Goal: Task Accomplishment & Management: Manage account settings

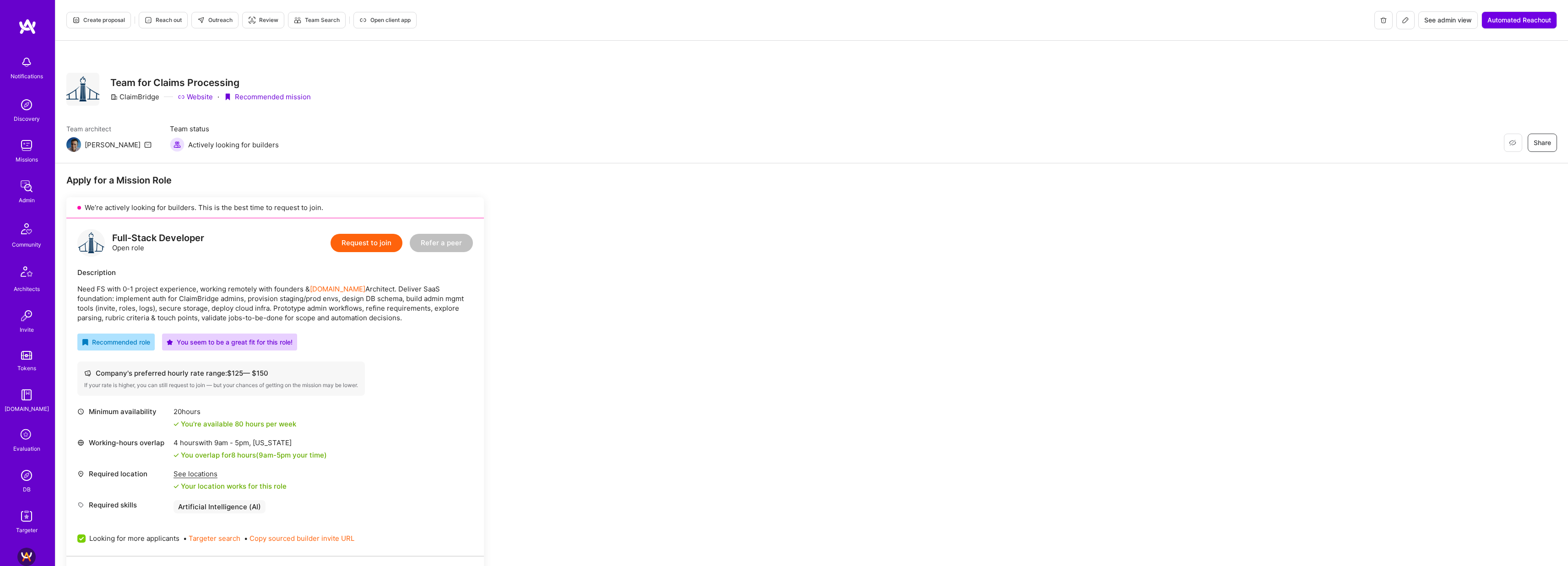
scroll to position [361, 0]
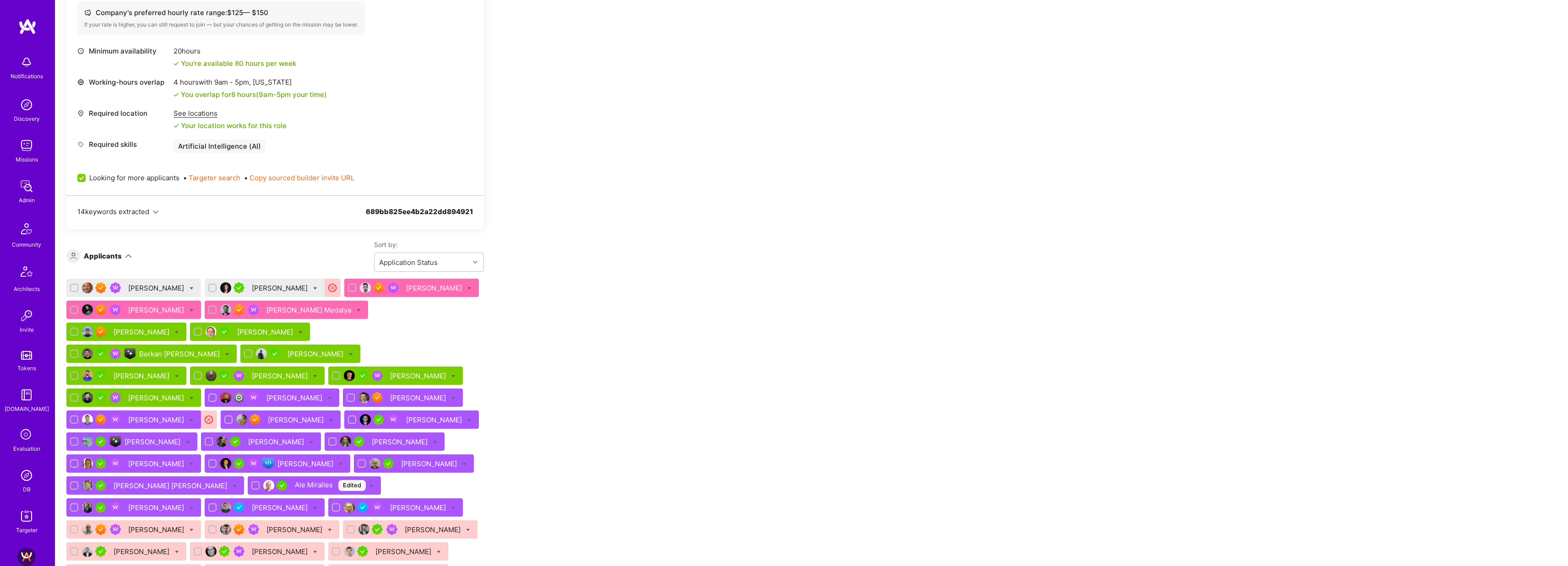
click at [295, 480] on div "[PERSON_NAME] Edited" at bounding box center [330, 486] width 71 height 11
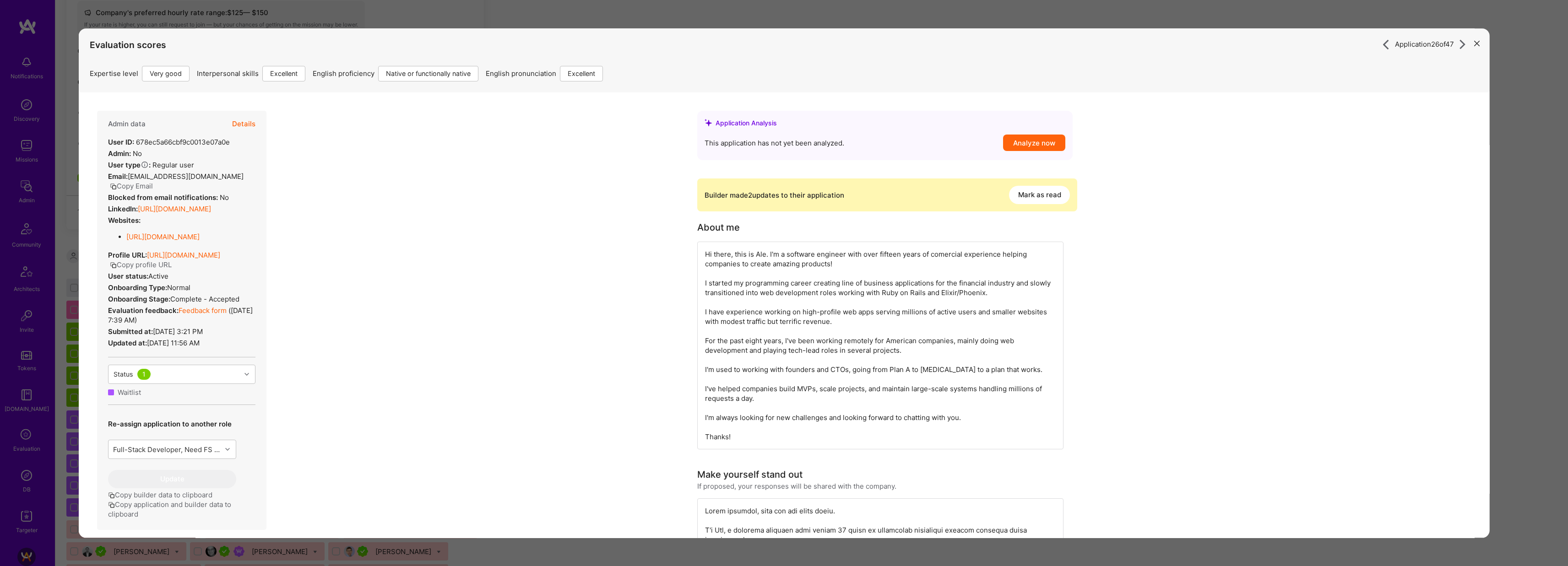
click at [1041, 190] on button "Mark as read" at bounding box center [1039, 195] width 61 height 18
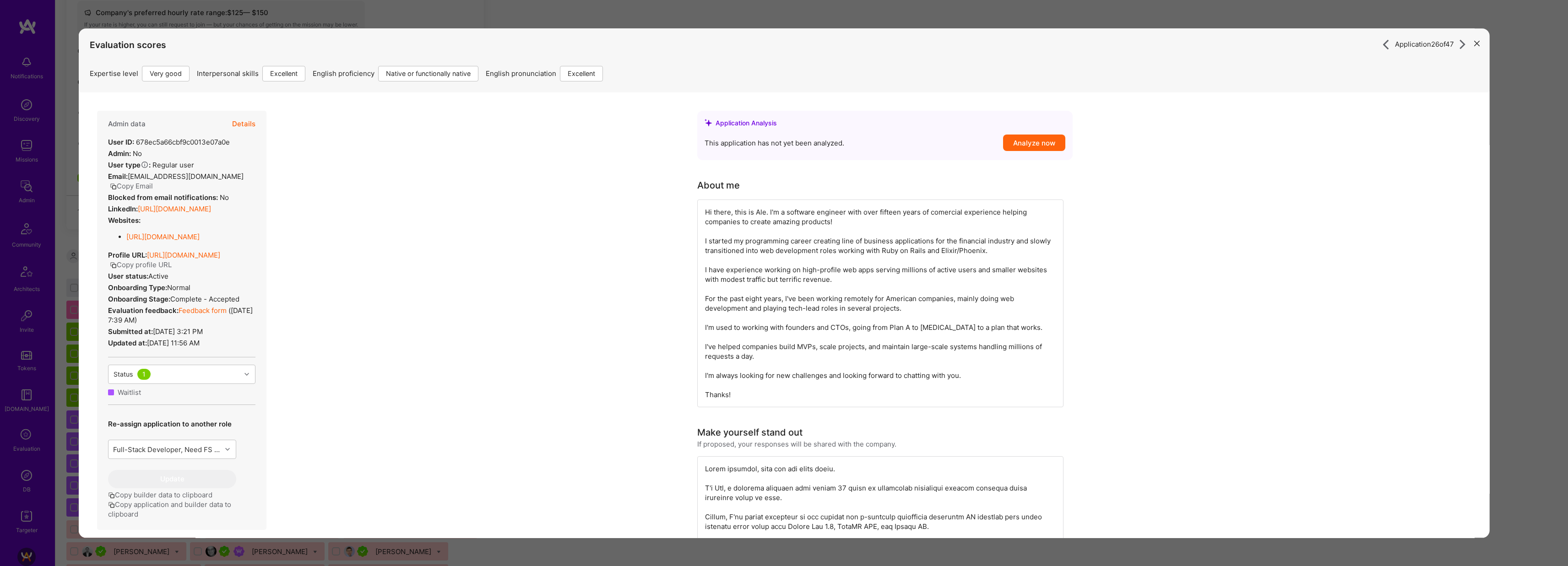
click at [1548, 211] on div "Application 26 of 47 Evaluation scores Expertise level Very good Interpersonal …" at bounding box center [784, 283] width 1568 height 566
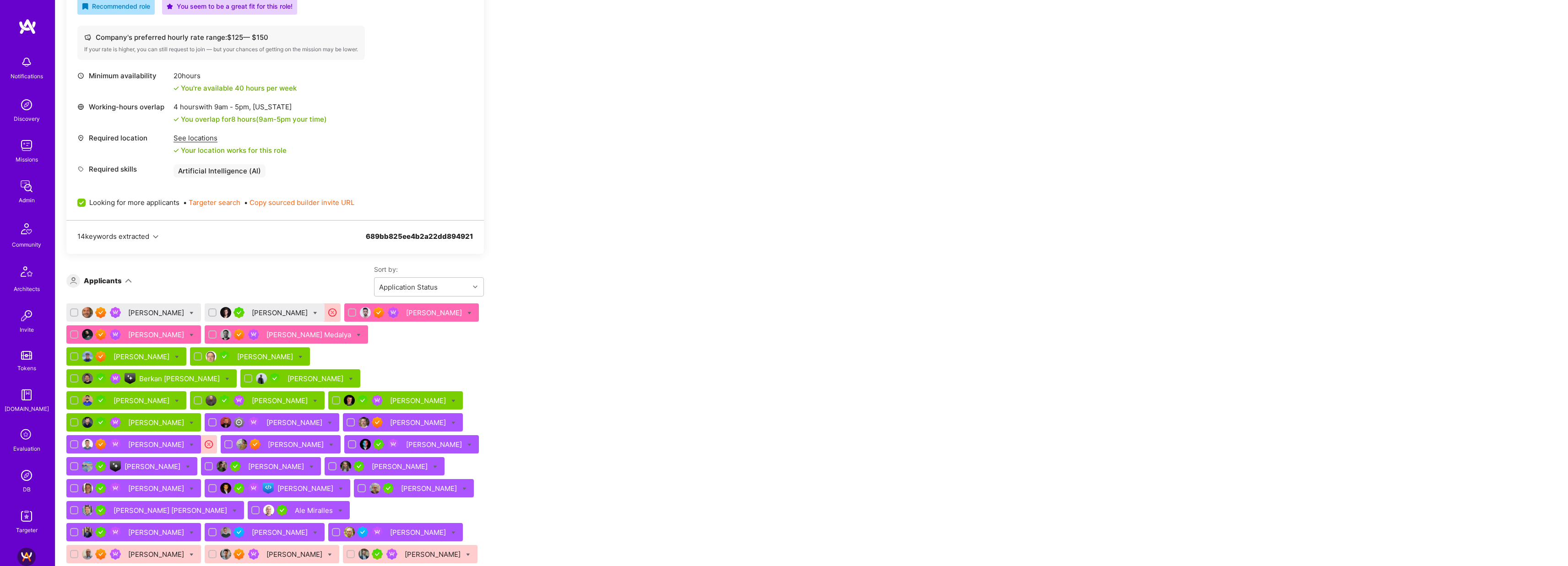
scroll to position [323, 0]
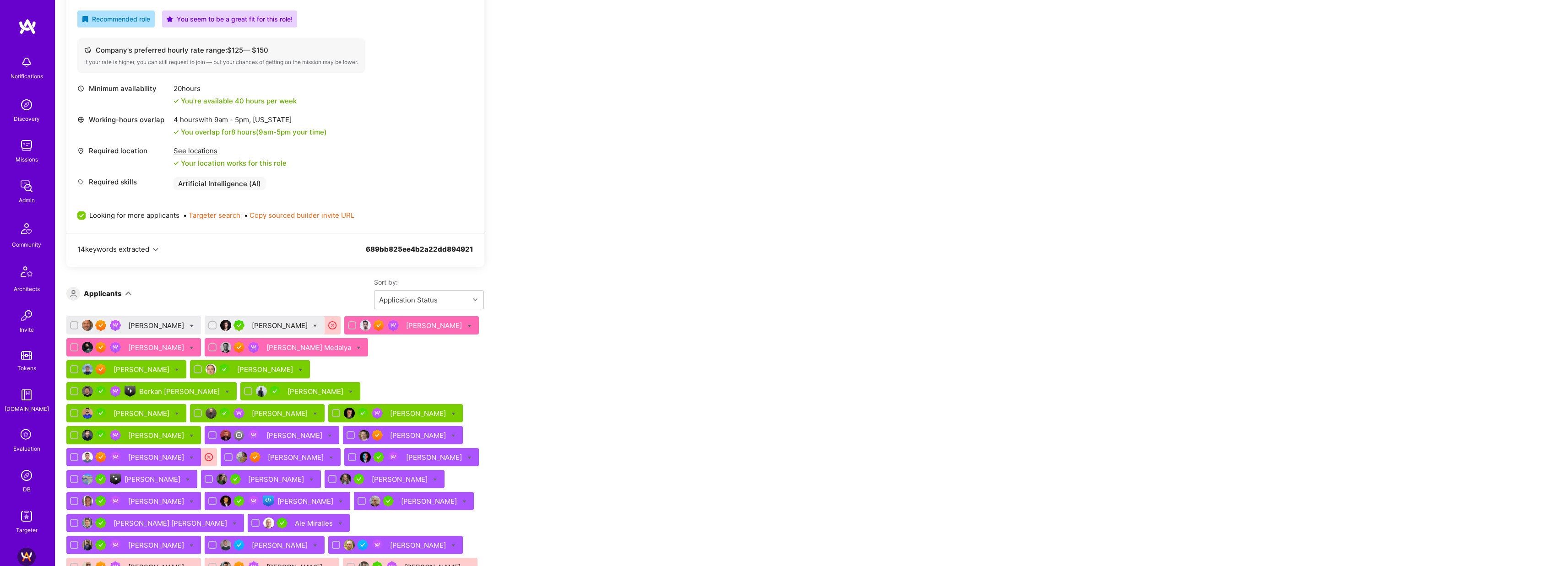
click at [150, 323] on div "Michael Borisov" at bounding box center [157, 325] width 58 height 9
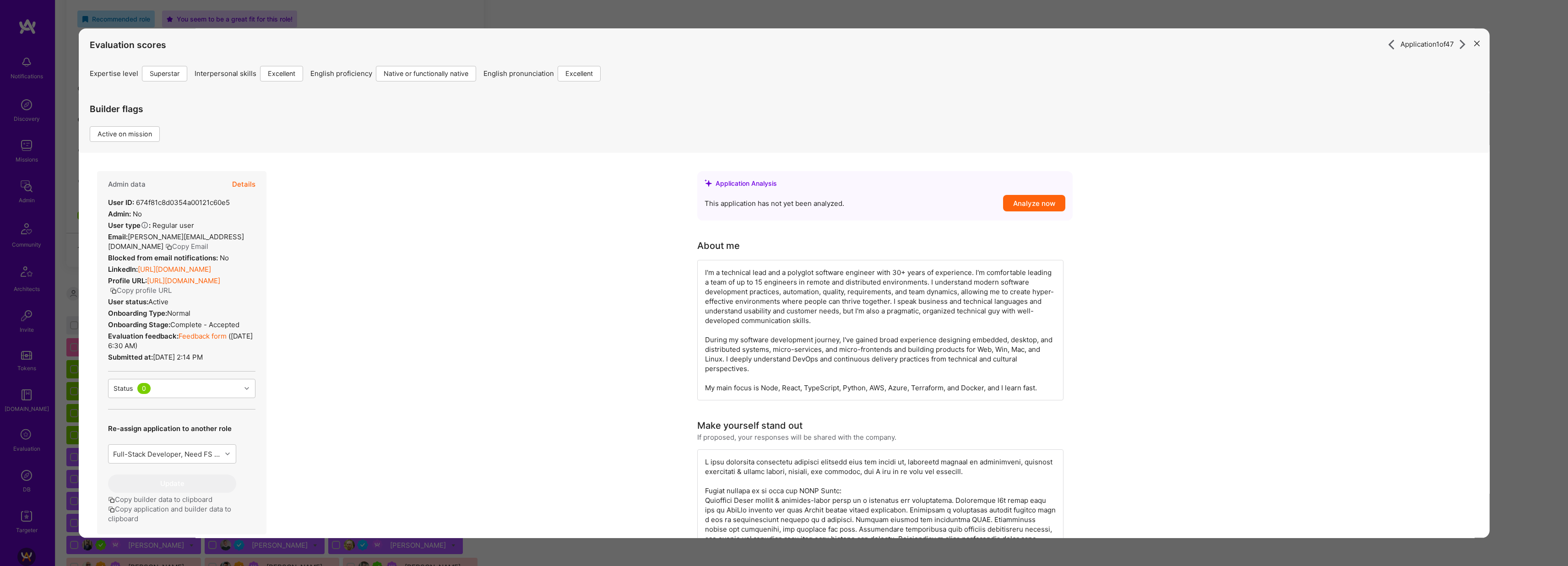
scroll to position [53, 0]
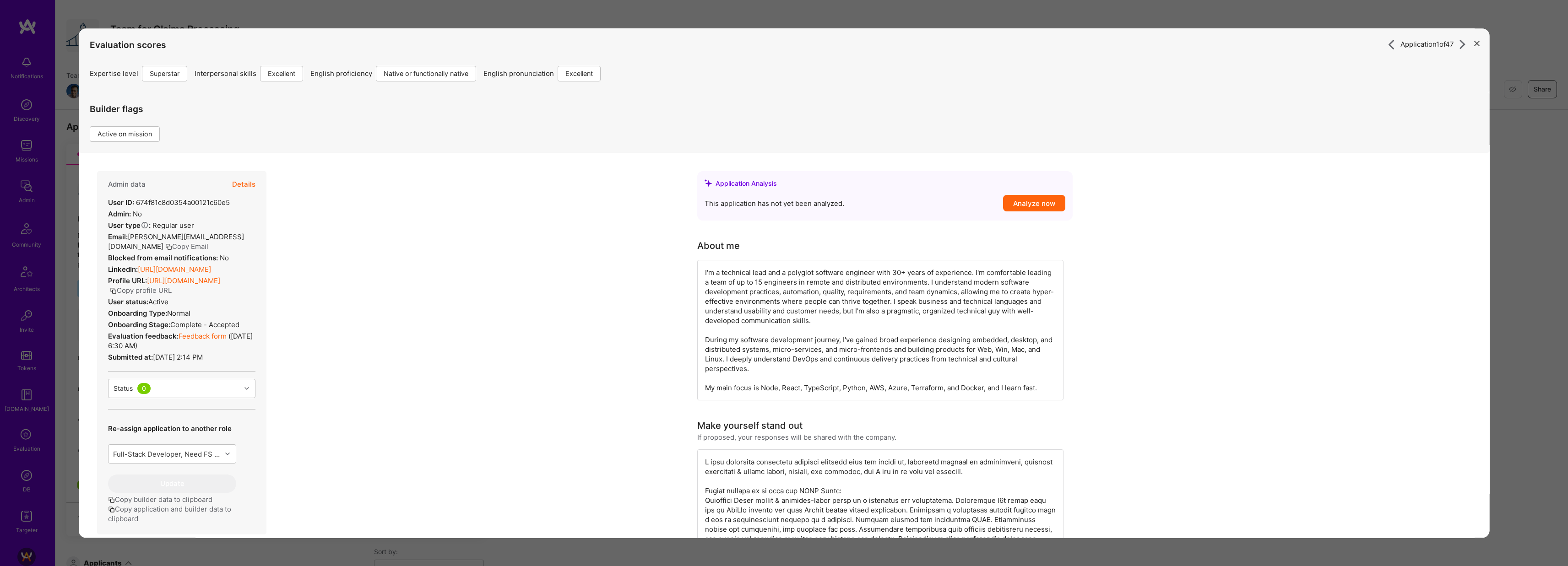
click at [623, 21] on div "Application 1 of 47 Evaluation scores Expertise level Superstar Interpersonal s…" at bounding box center [784, 283] width 1568 height 566
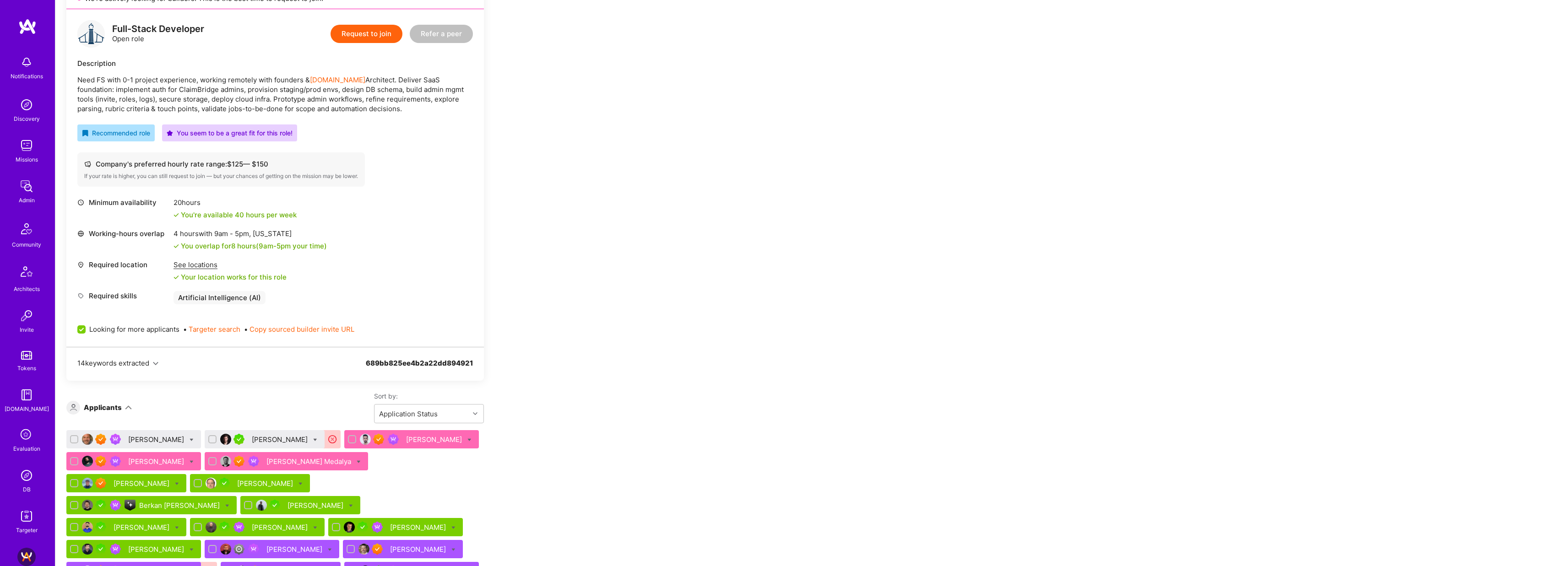
scroll to position [250, 0]
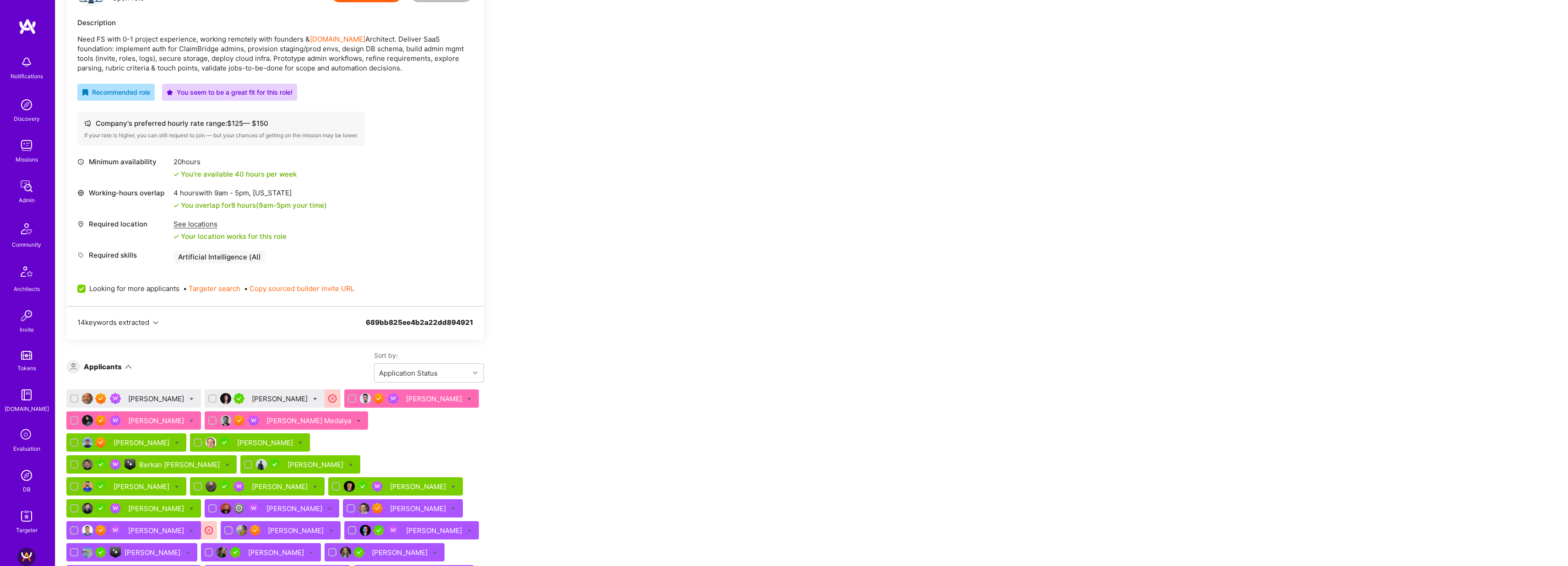
click at [163, 398] on div "Michael Borisov" at bounding box center [157, 398] width 58 height 9
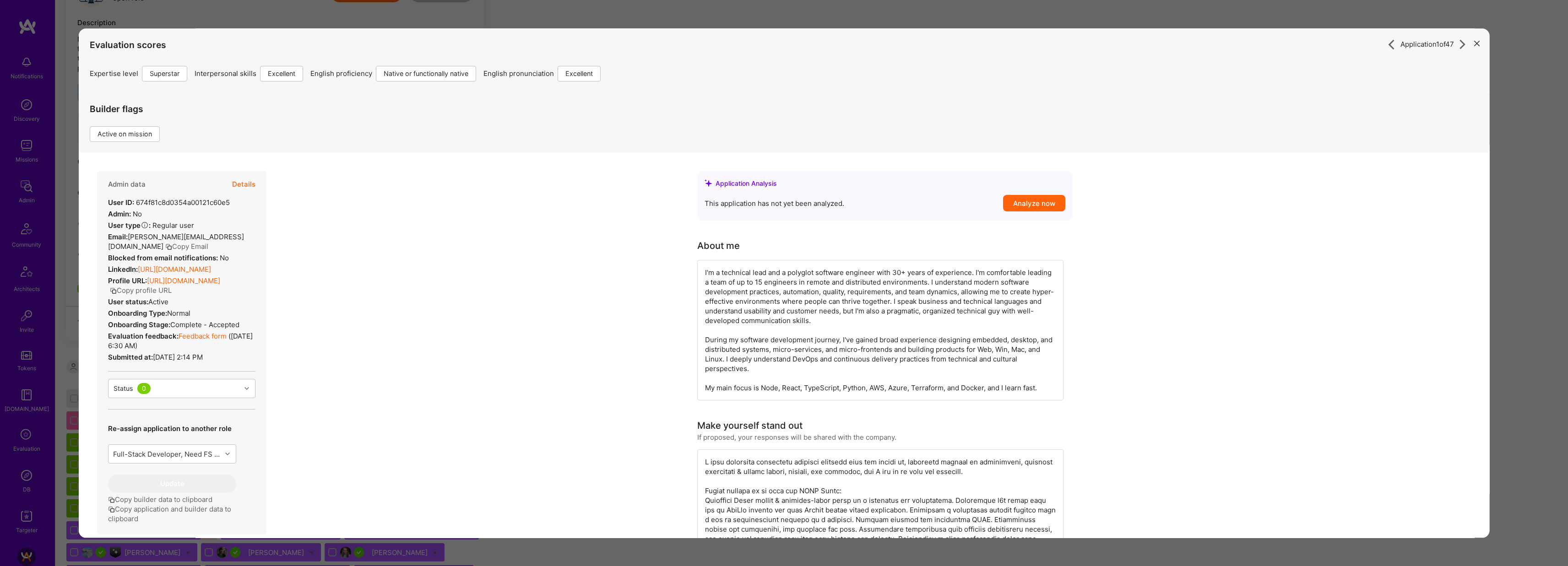
click at [252, 183] on button "Details" at bounding box center [243, 184] width 23 height 26
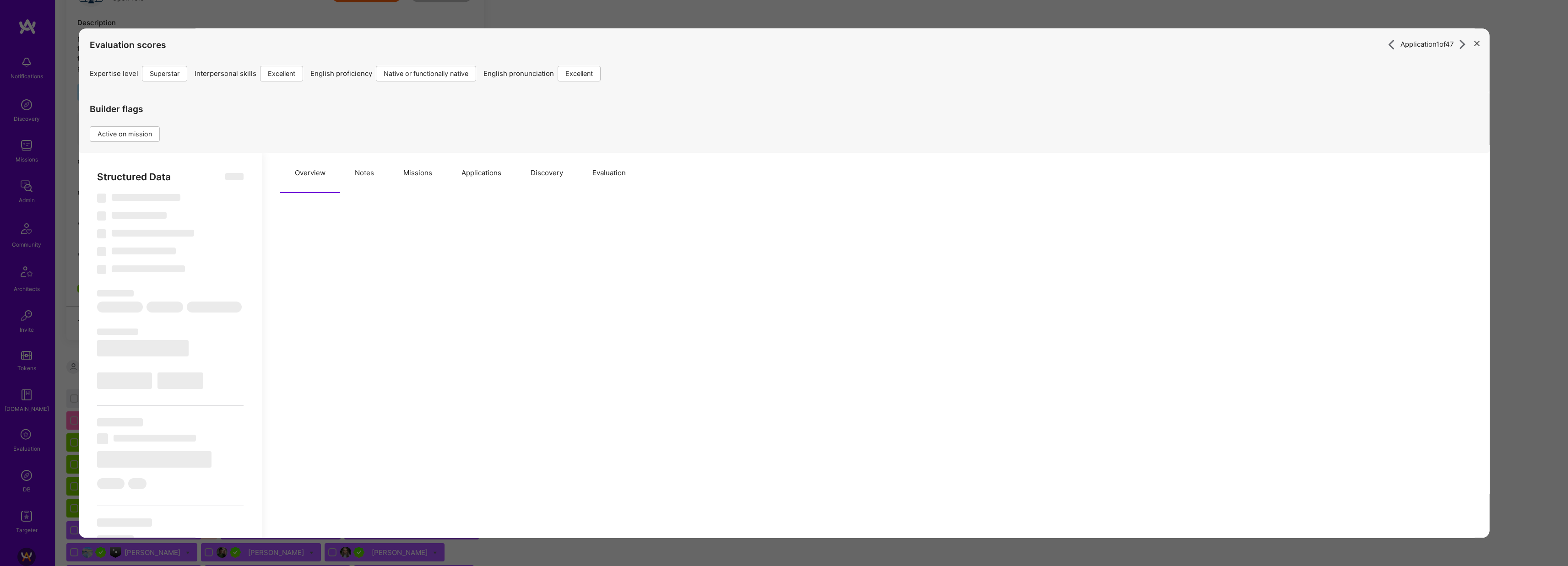
click at [363, 176] on button "Notes" at bounding box center [363, 173] width 48 height 40
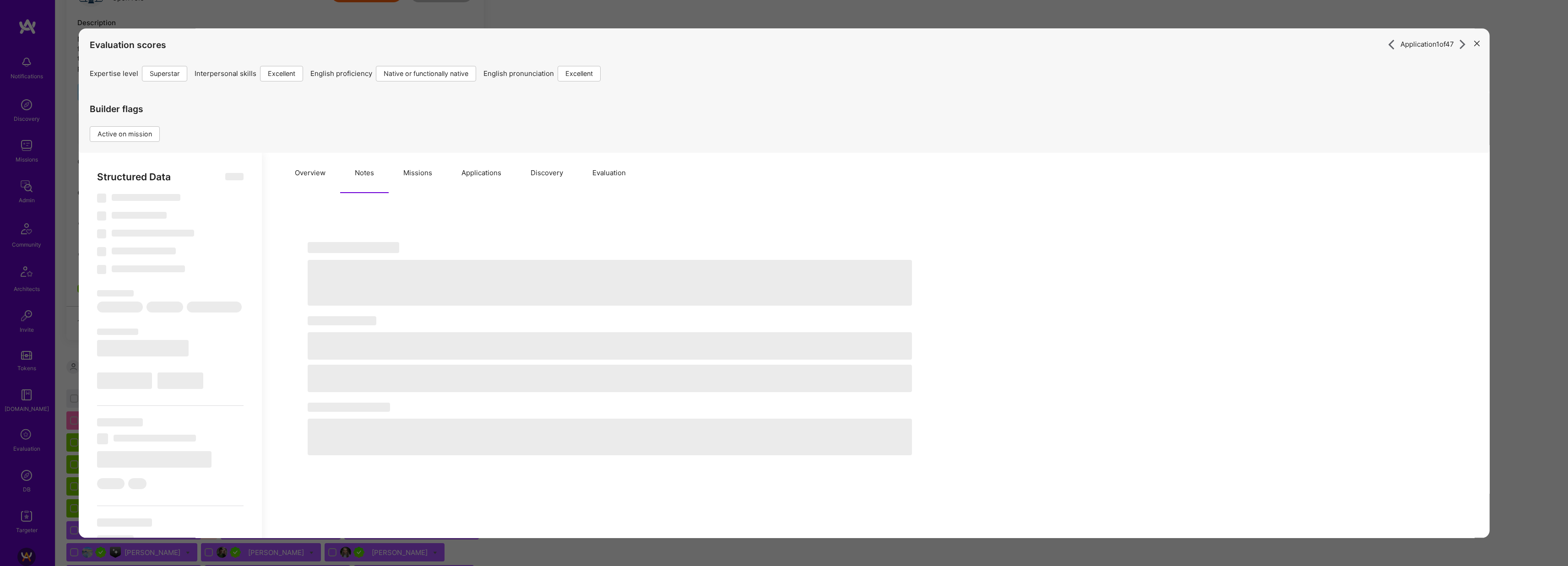
select select "Right Now"
select select "7"
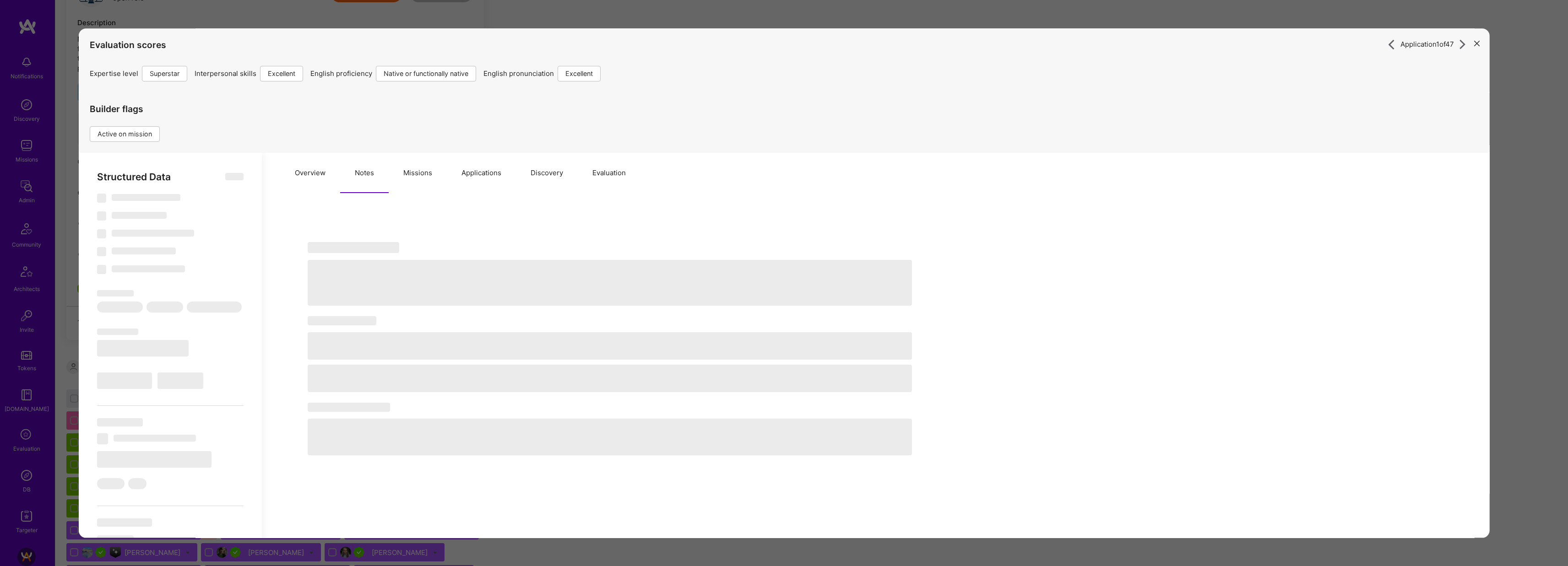
select select "NL"
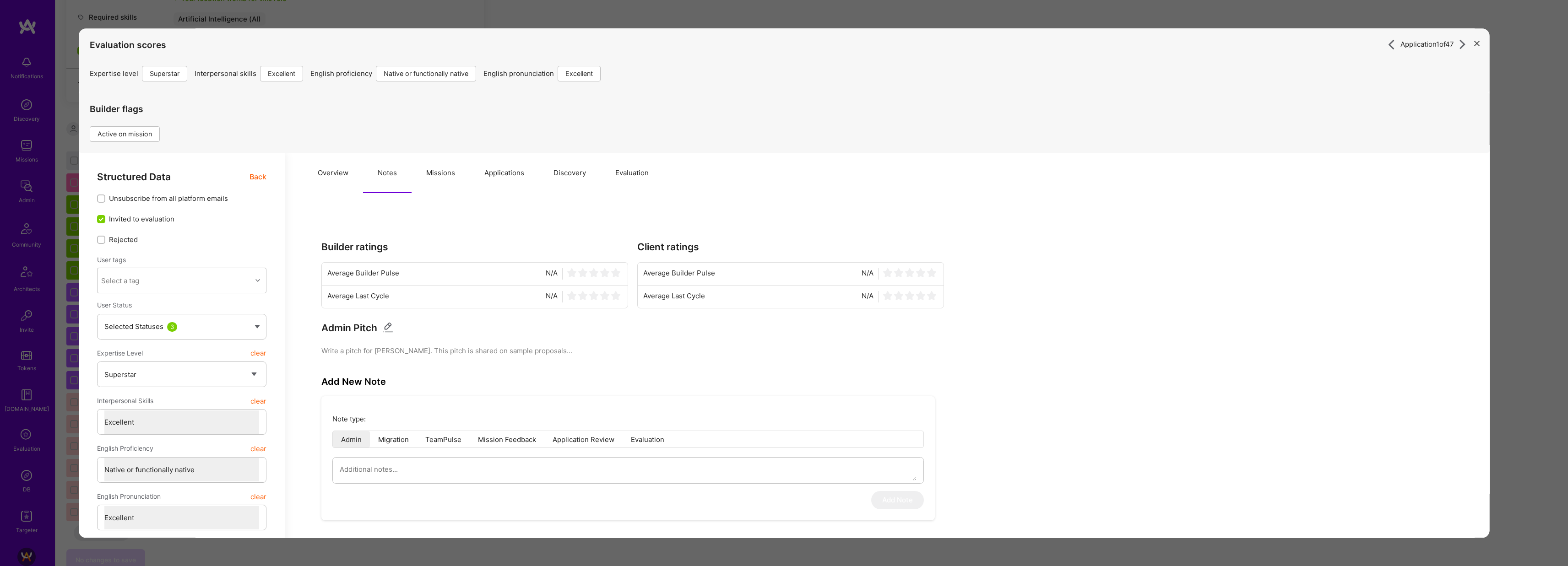
click at [438, 179] on button "Missions" at bounding box center [440, 173] width 58 height 40
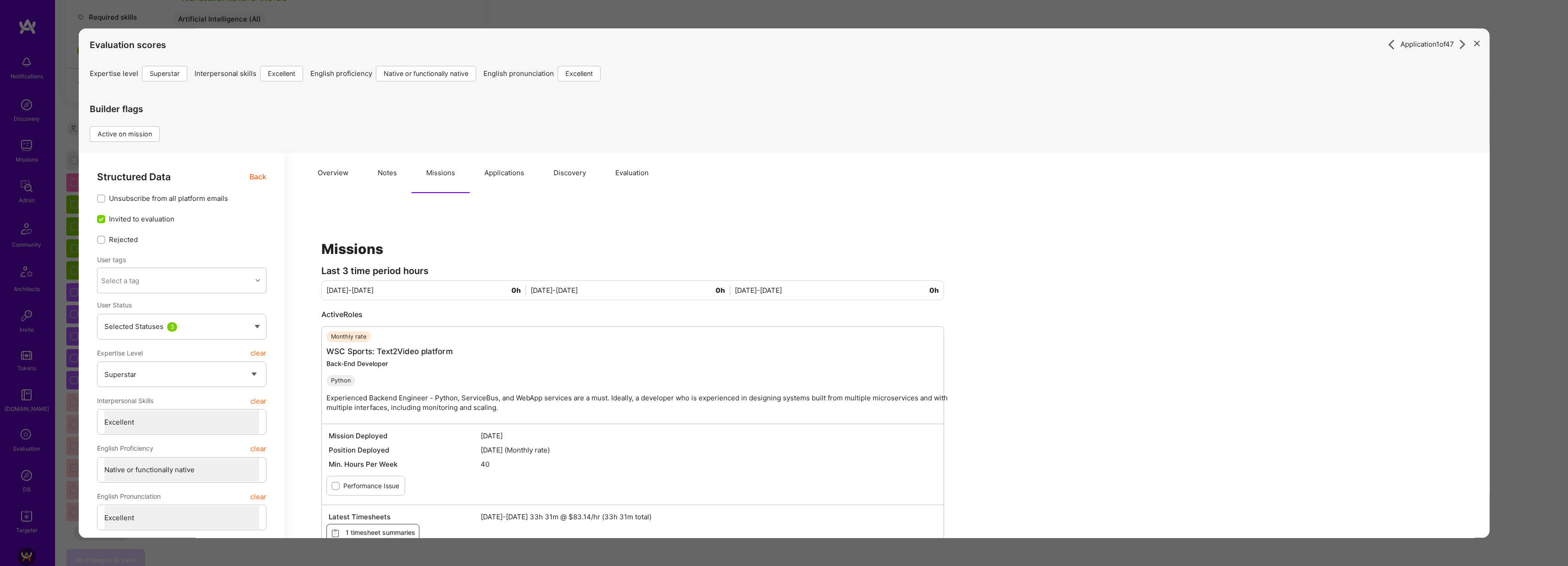
scroll to position [162, 0]
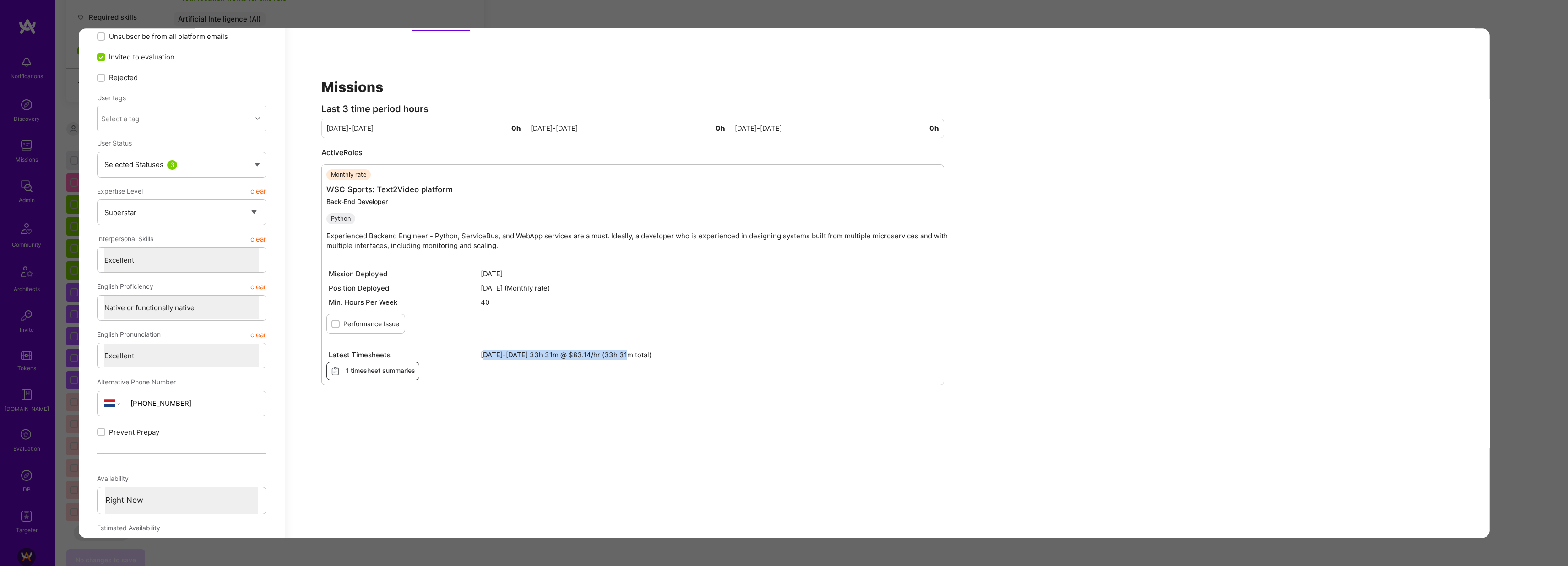
drag, startPoint x: 485, startPoint y: 355, endPoint x: 627, endPoint y: 358, distance: 142.0
click at [627, 358] on span "Aug 1-15 2025 33h 31m @ $83.14/hr (33h 31m total)" at bounding box center [708, 355] width 456 height 9
click at [584, 19] on div "Application 1 of 47 Evaluation scores Expertise level Superstar Interpersonal s…" at bounding box center [784, 283] width 1568 height 566
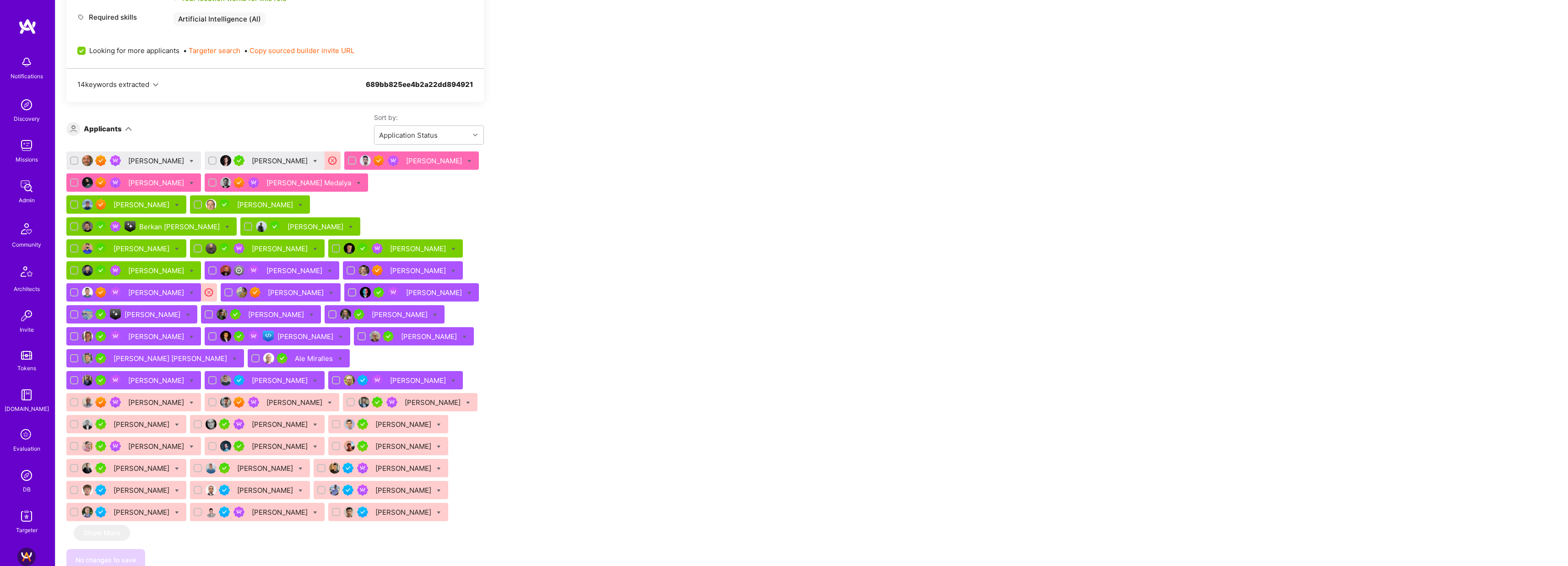
click at [148, 156] on div "Michael Borisov" at bounding box center [157, 161] width 58 height 9
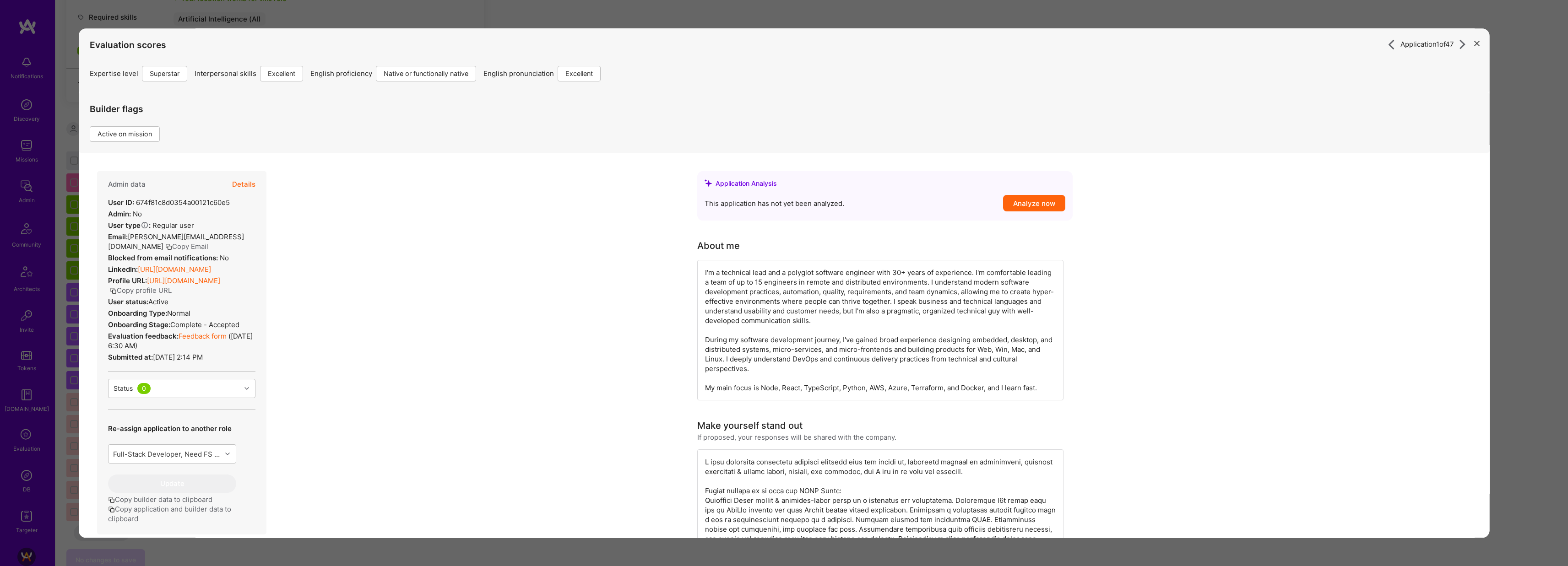
scroll to position [397, 0]
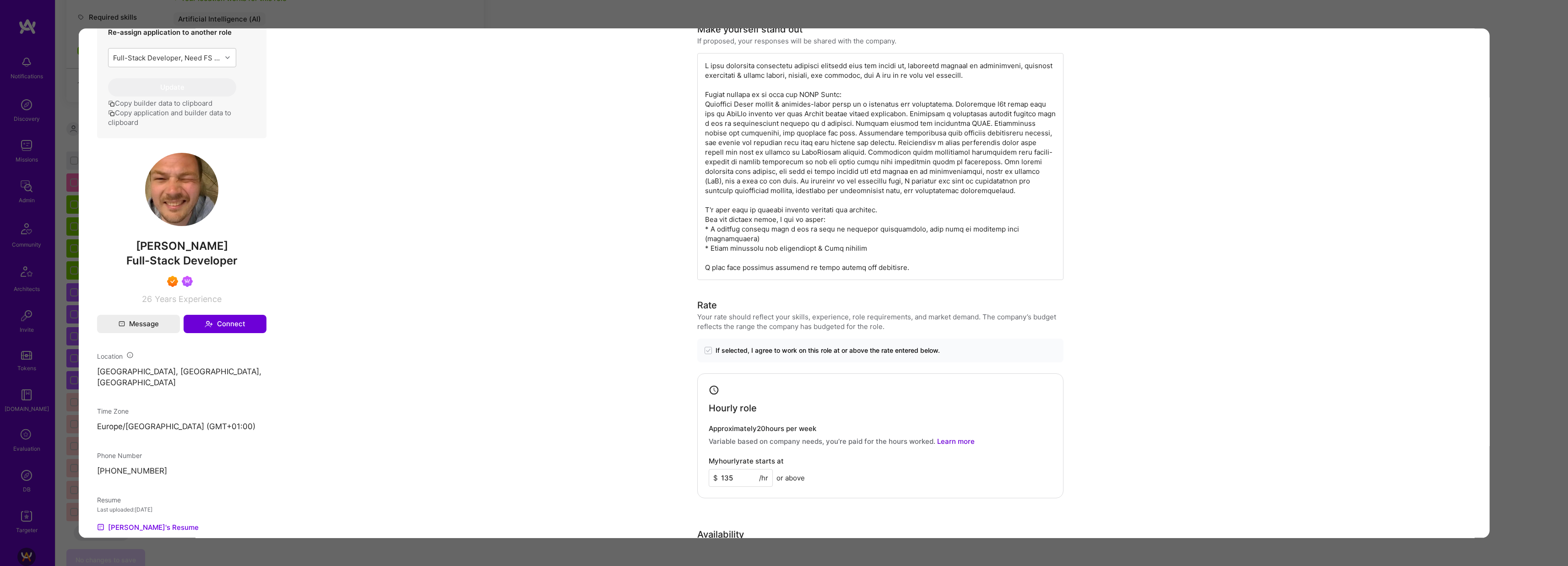
click at [203, 253] on span "Michael Borisov" at bounding box center [181, 247] width 169 height 14
copy span "Michael Borisov"
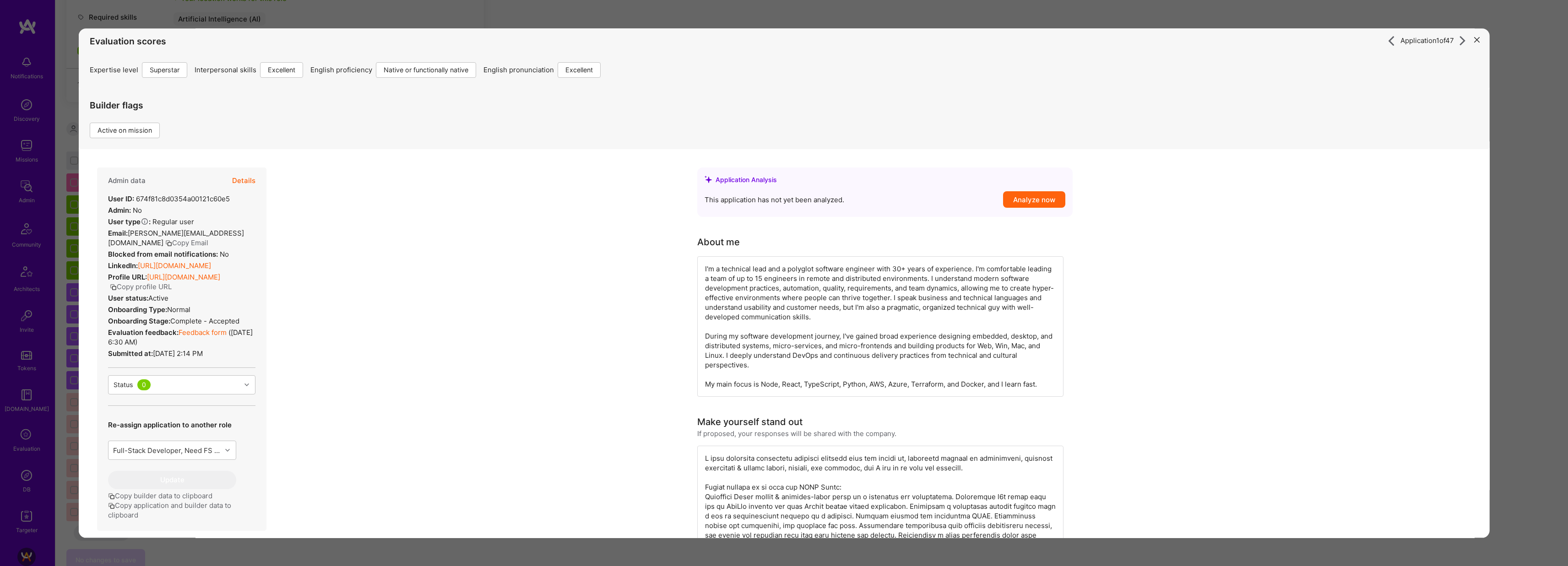
scroll to position [0, 0]
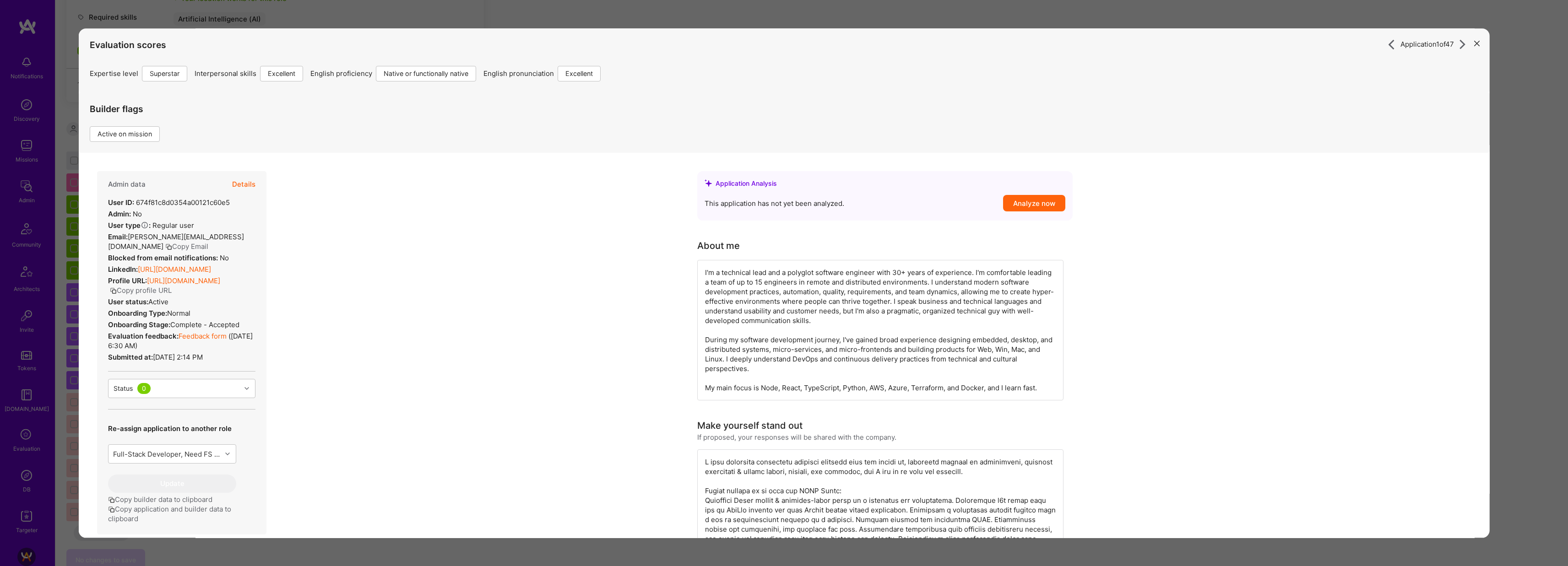
click at [248, 182] on button "Details" at bounding box center [243, 184] width 23 height 26
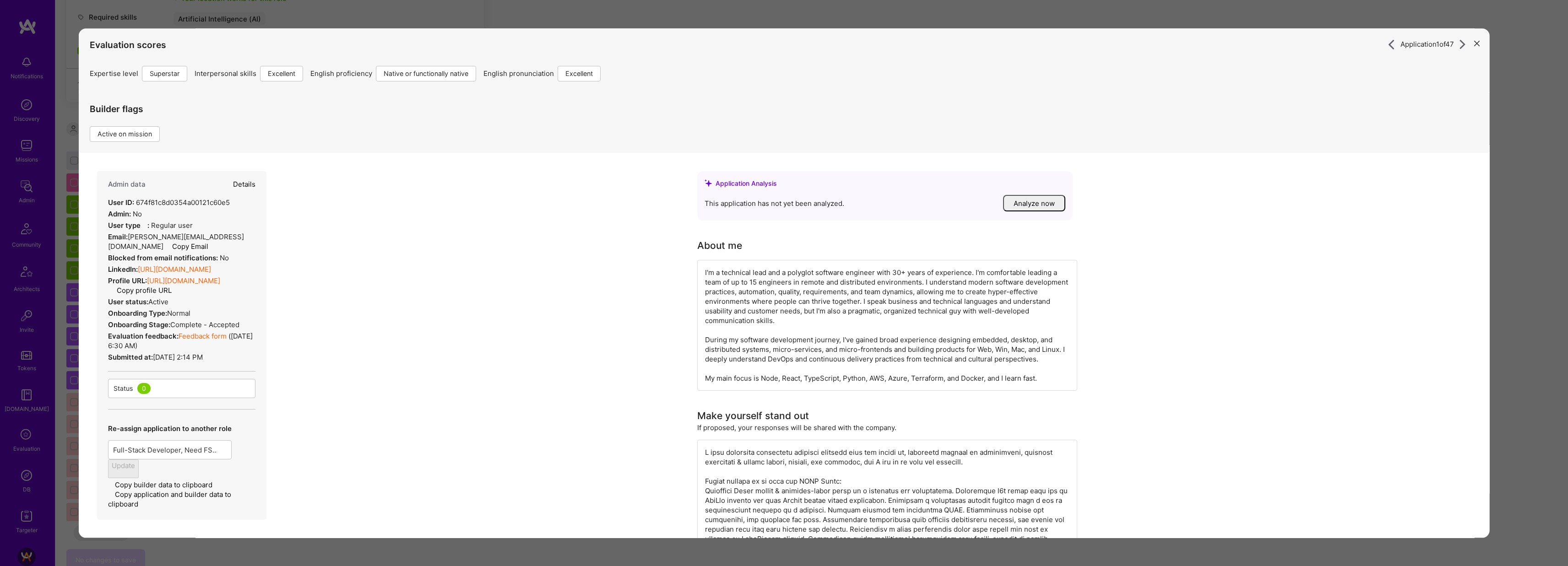
type textarea "x"
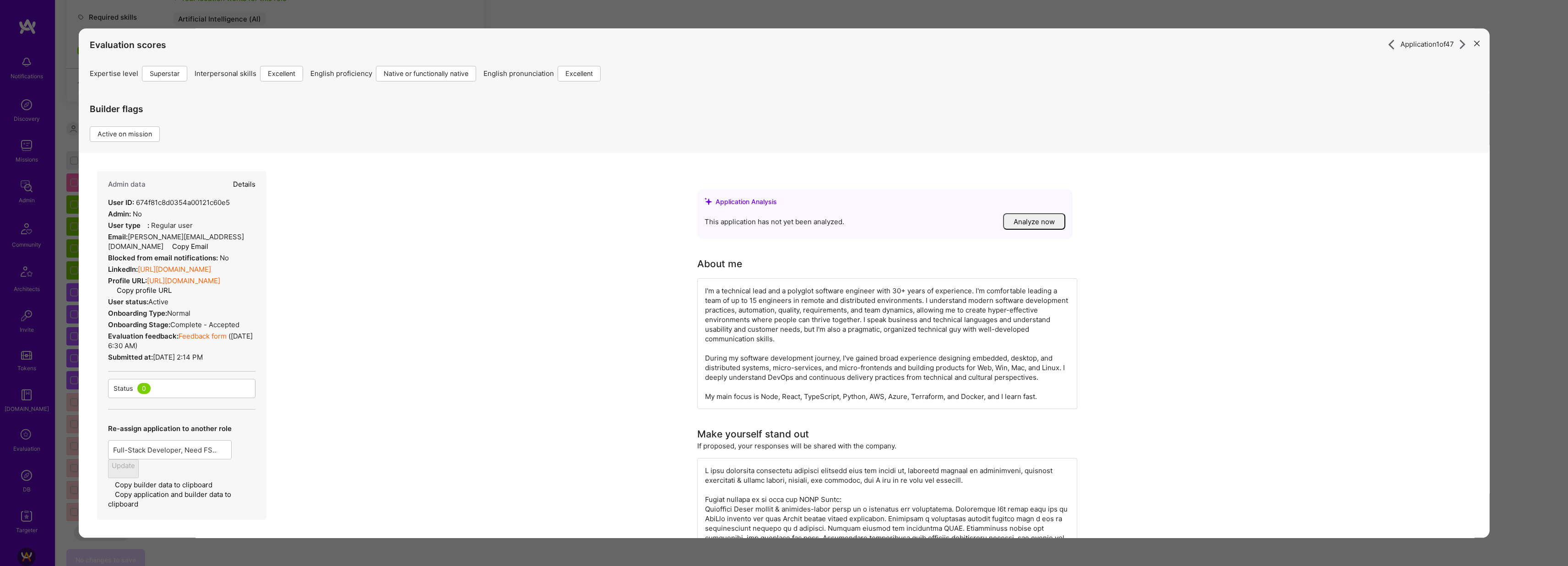
select select "7"
select select "NL"
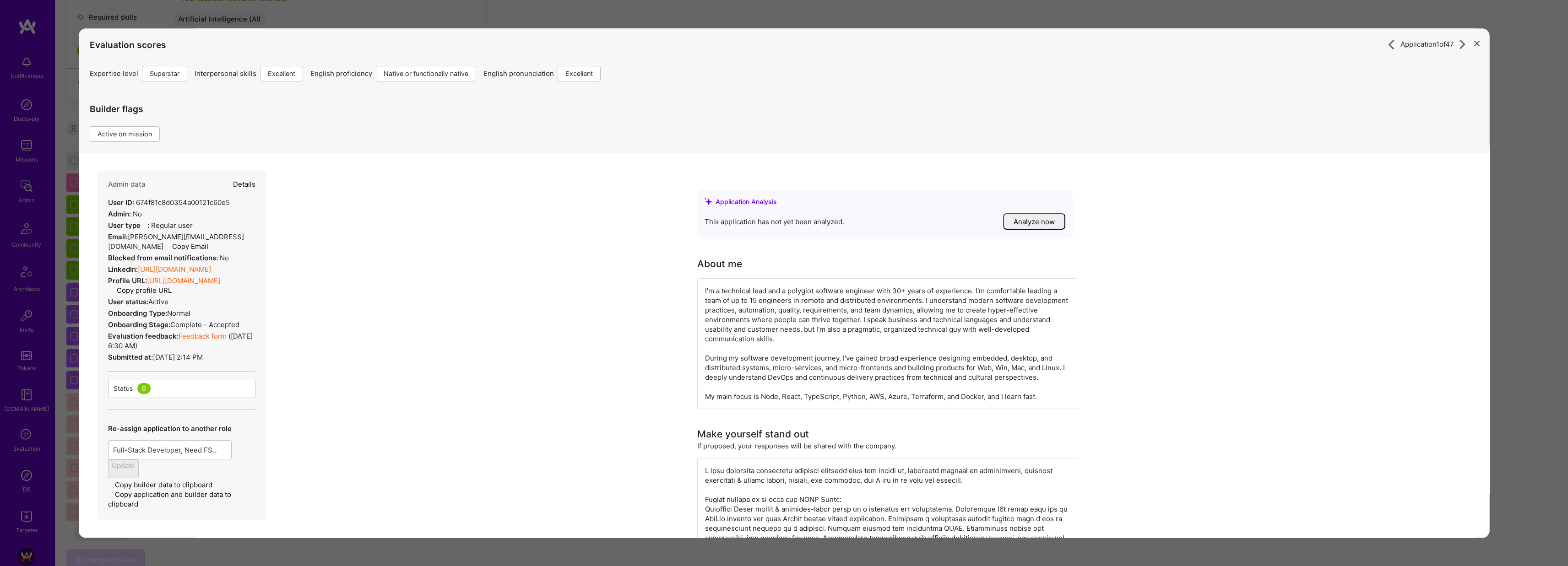
select select "Right Now"
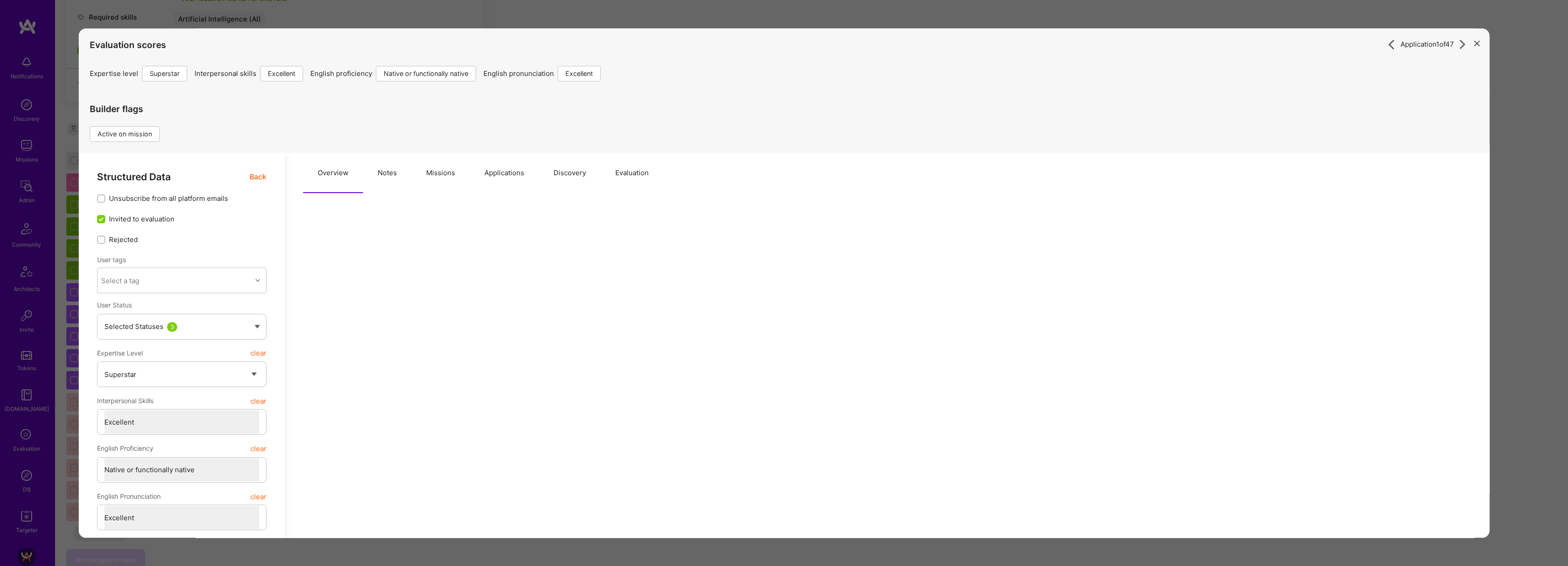
click at [431, 175] on button "Missions" at bounding box center [440, 173] width 58 height 40
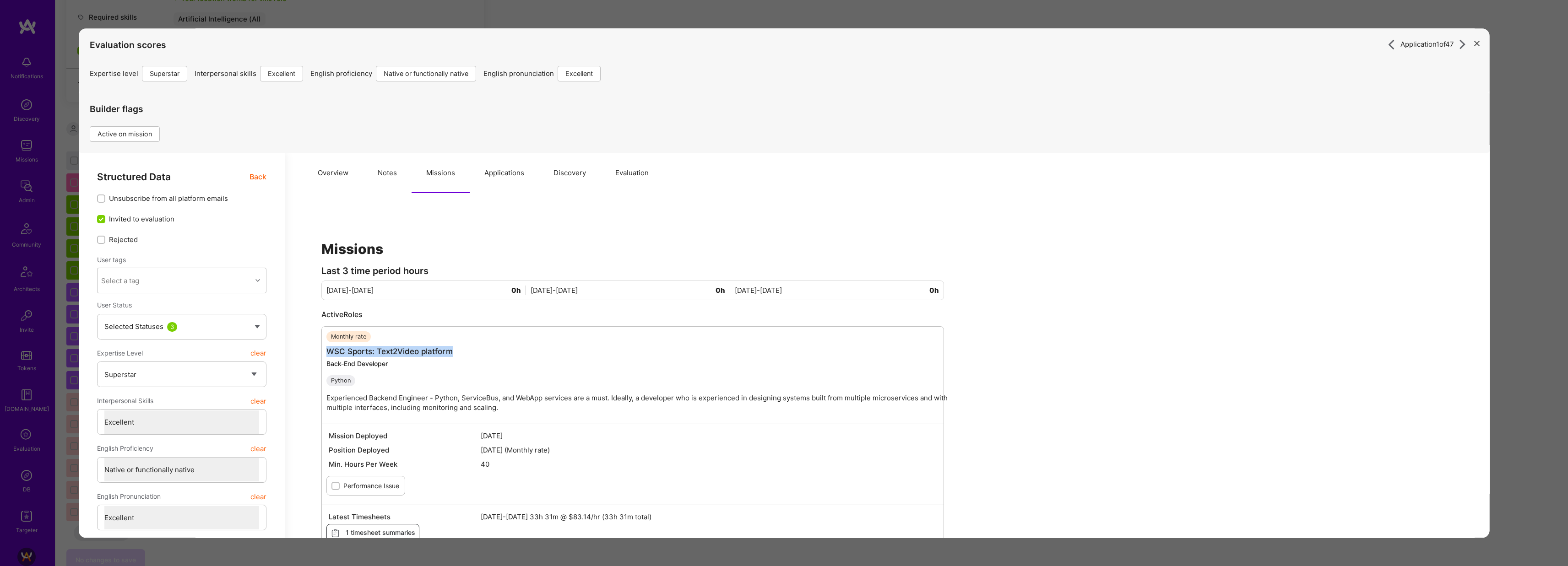
drag, startPoint x: 461, startPoint y: 352, endPoint x: 324, endPoint y: 357, distance: 137.1
click at [324, 357] on div "Monthly rate WSC Sports: Text2Video platform Back-End Developer Python Experien…" at bounding box center [632, 437] width 623 height 221
copy link "WSC Sports: Text2Video platform"
click at [255, 175] on span "Back" at bounding box center [257, 177] width 17 height 11
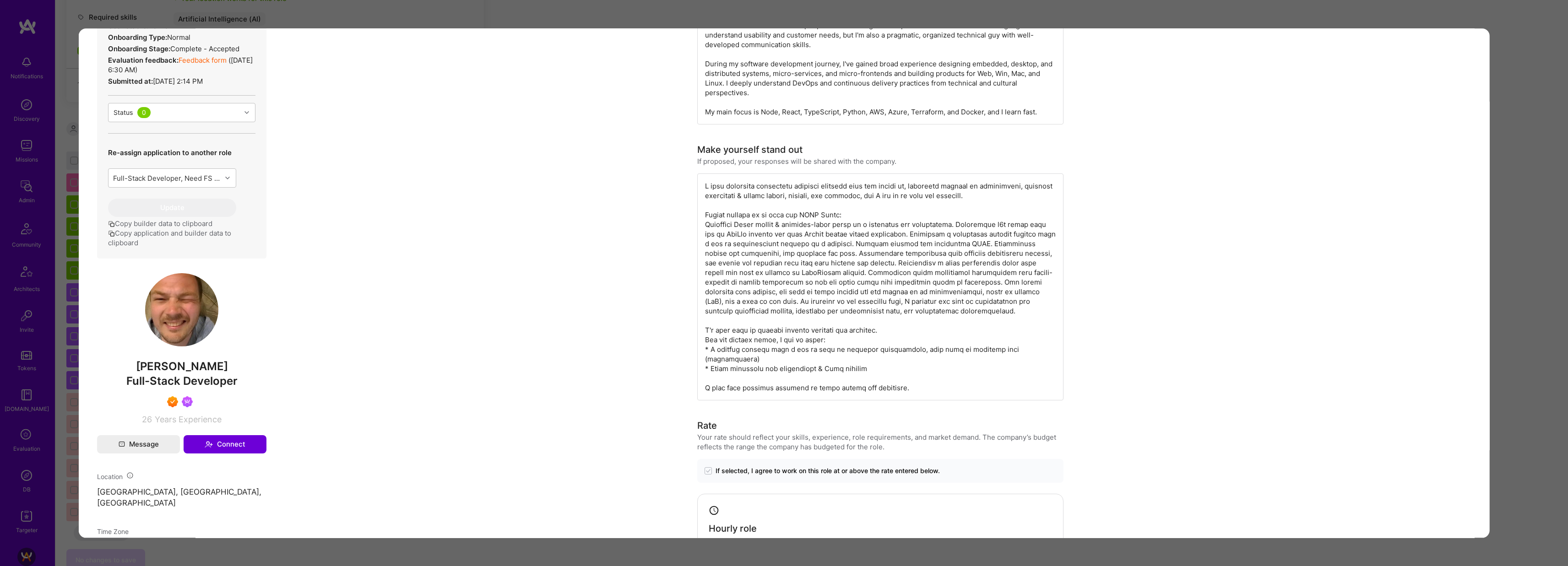
scroll to position [358, 0]
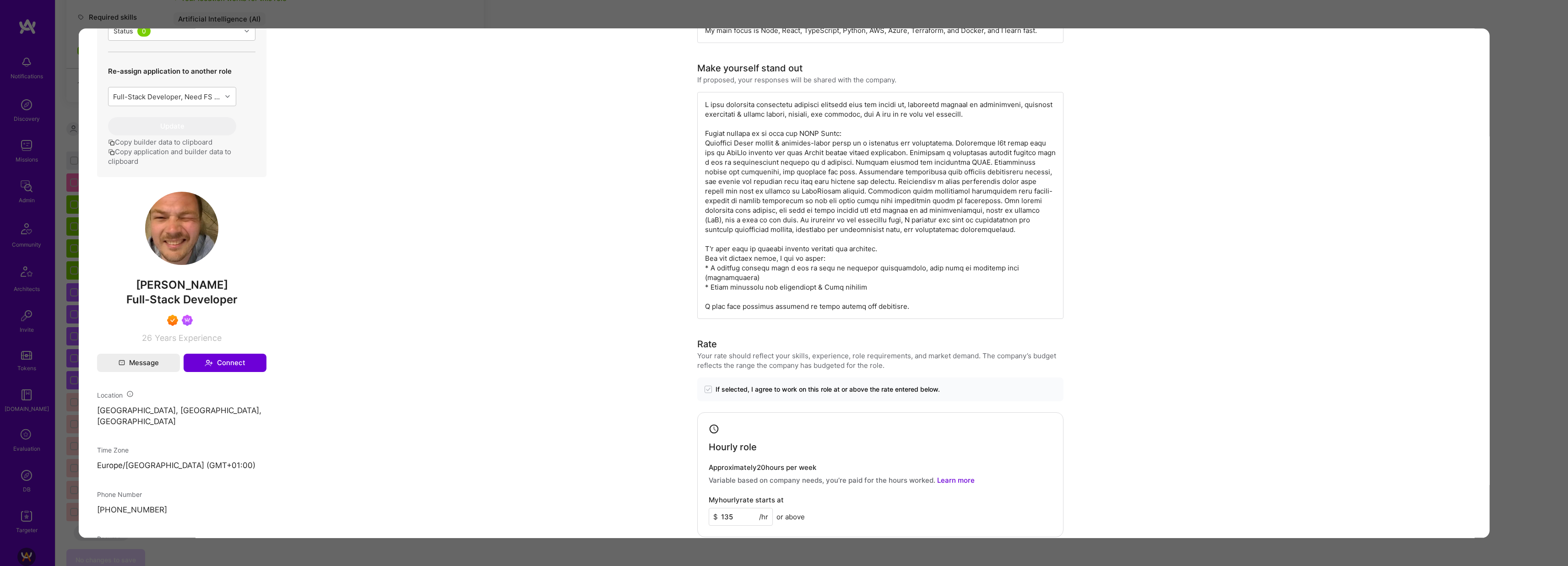
click at [973, 19] on div "Application 1 of 47 Evaluation scores Expertise level Superstar Interpersonal s…" at bounding box center [784, 283] width 1568 height 566
click at [837, 16] on div "Application 1 of 47 Evaluation scores Expertise level Superstar Interpersonal s…" at bounding box center [784, 283] width 1568 height 566
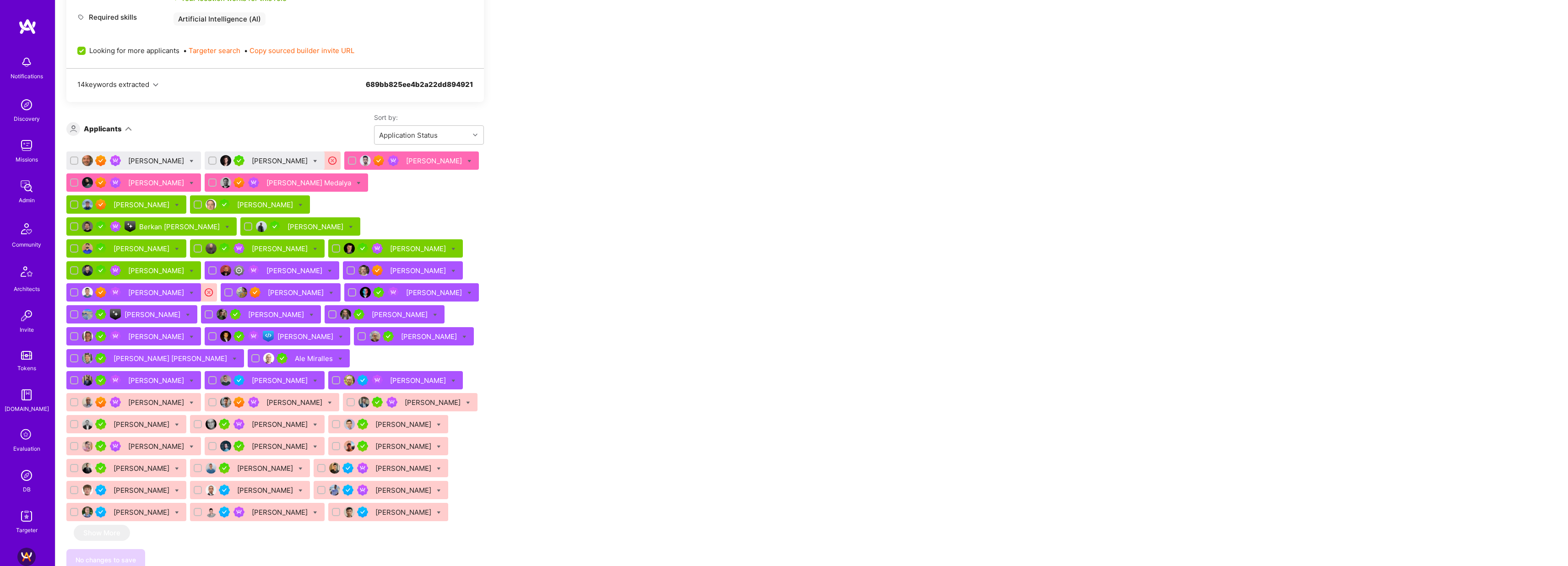
click at [268, 162] on div "Tal Dinovich" at bounding box center [281, 161] width 58 height 9
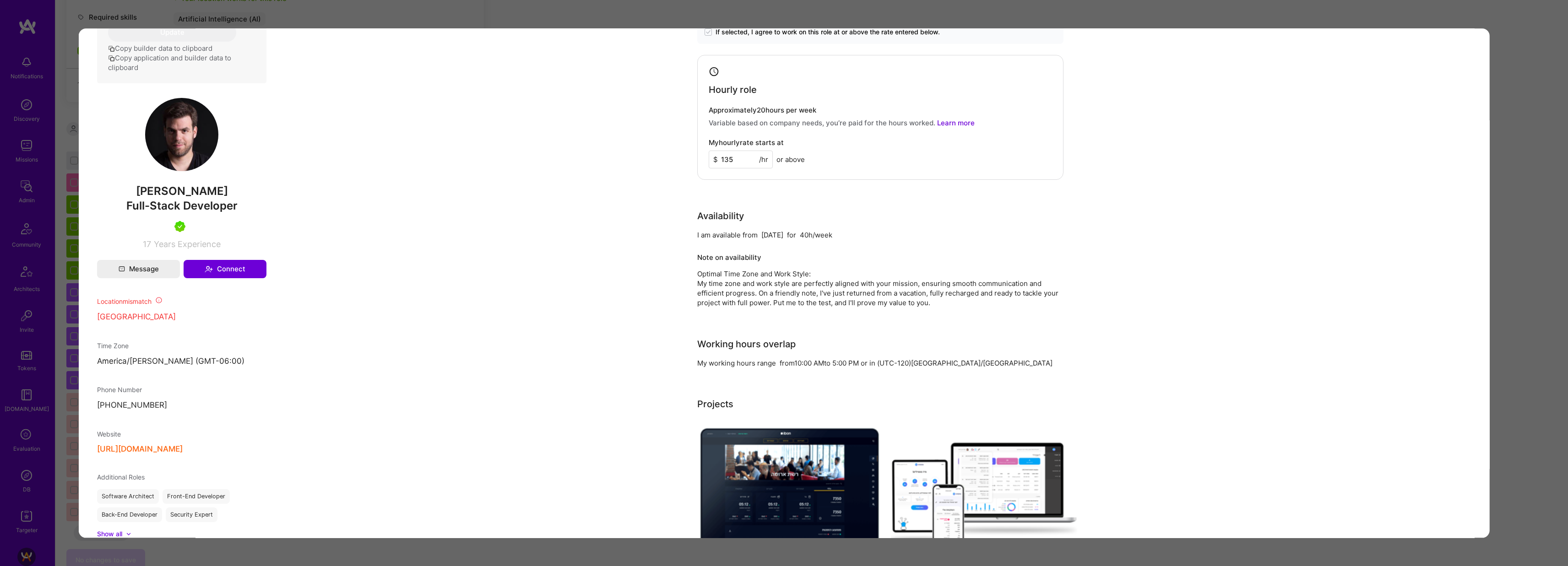
scroll to position [767, 0]
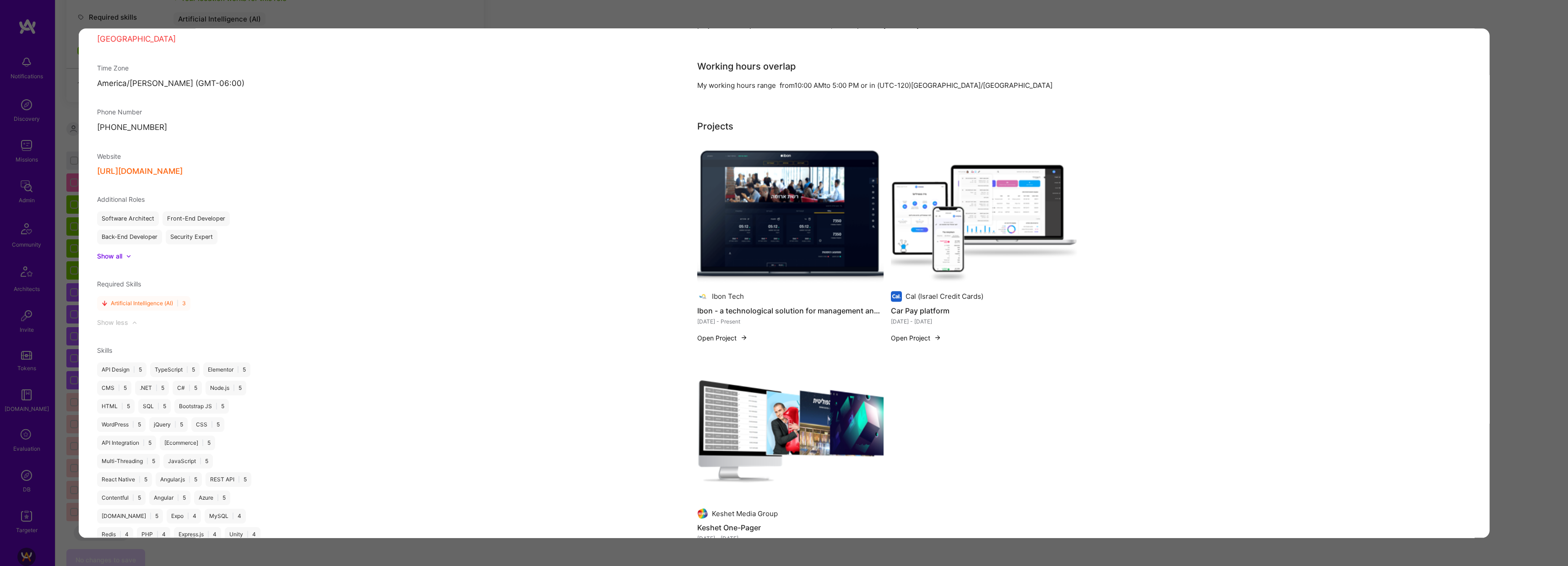
click at [1509, 285] on div "Application 2 of 47 Builder Missing Requirements Timezone Overlap 4 hours hours…" at bounding box center [784, 283] width 1568 height 566
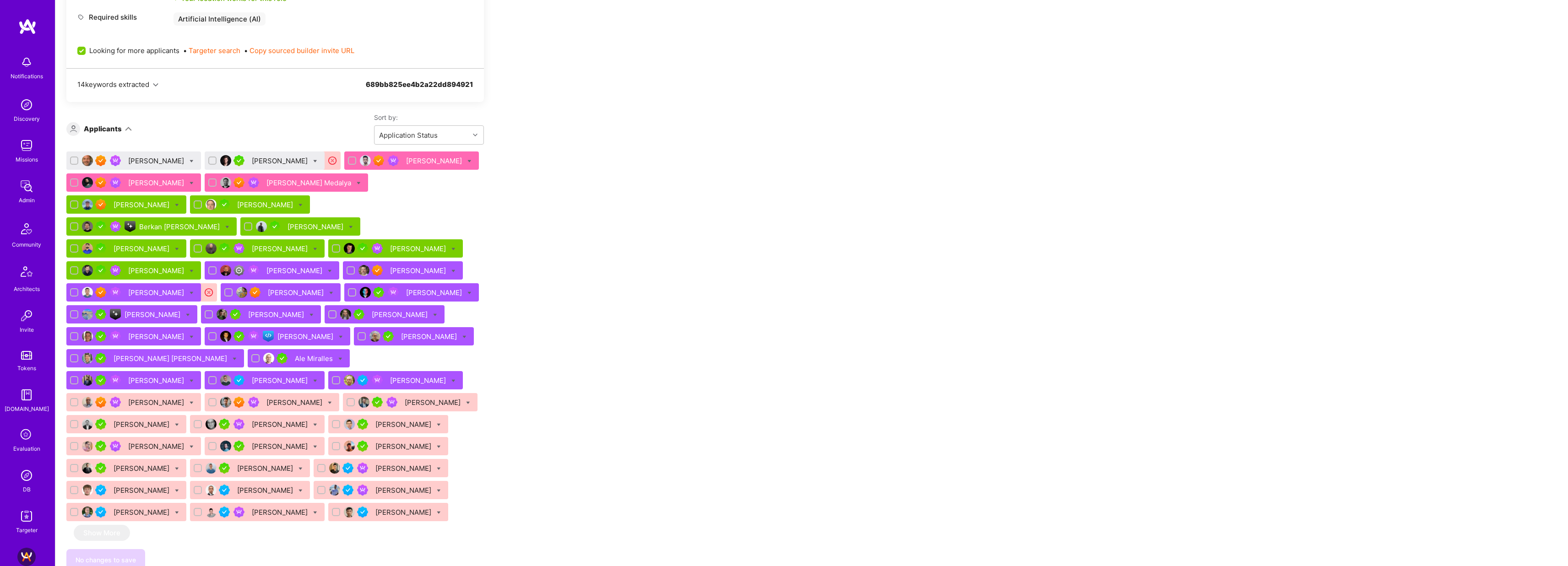
click at [269, 165] on div "Tal Dinovich" at bounding box center [281, 161] width 58 height 9
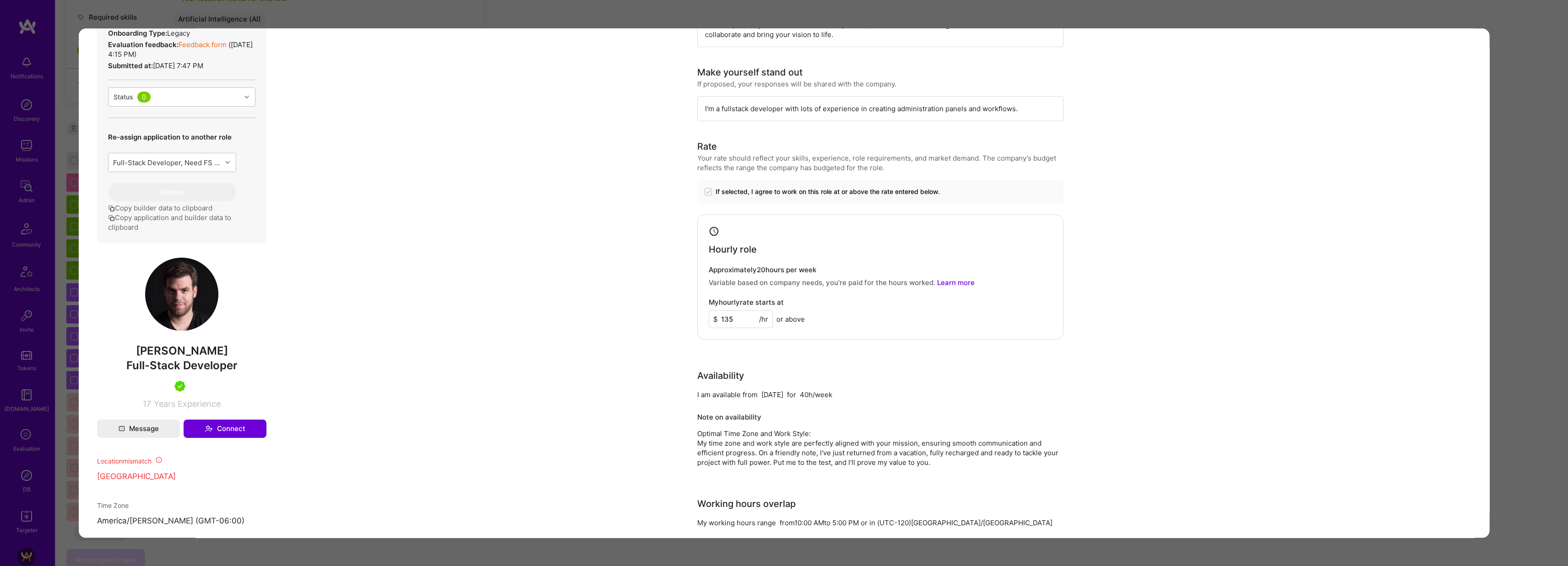
scroll to position [408, 0]
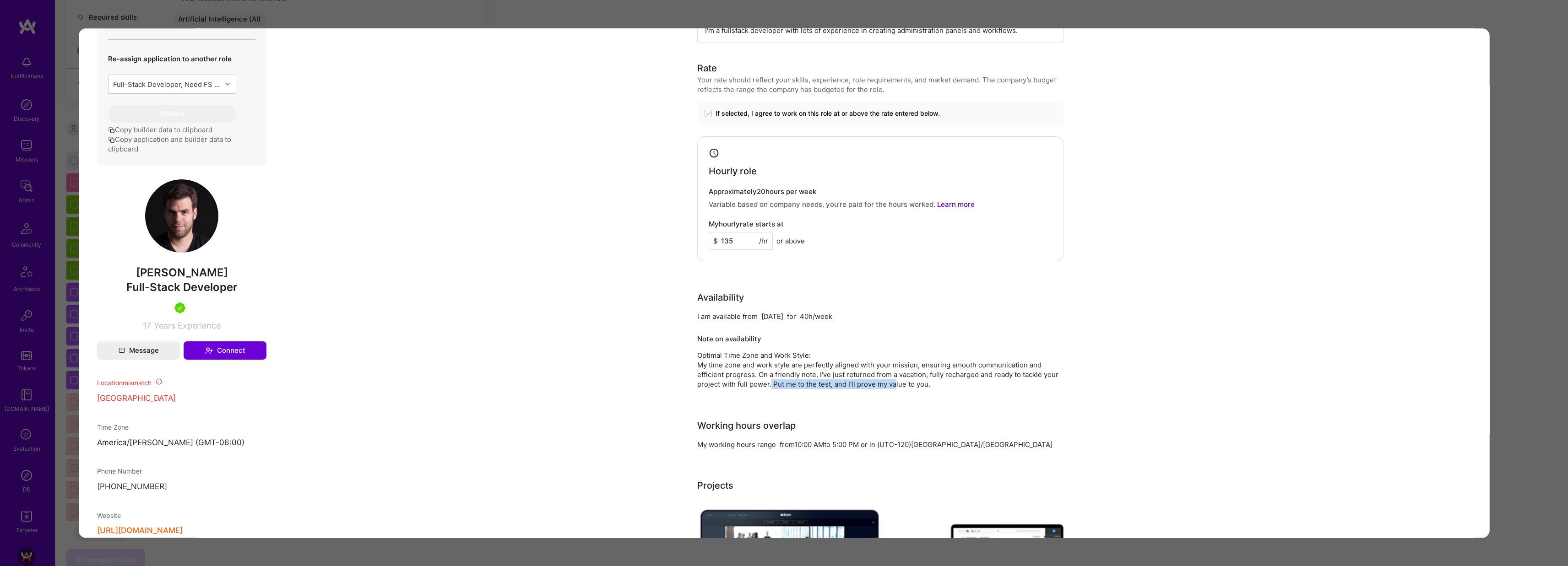
drag, startPoint x: 767, startPoint y: 375, endPoint x: 893, endPoint y: 373, distance: 126.0
click at [893, 373] on div "Optimal Time Zone and Work Style: My time zone and work style are perfectly ali…" at bounding box center [881, 370] width 367 height 38
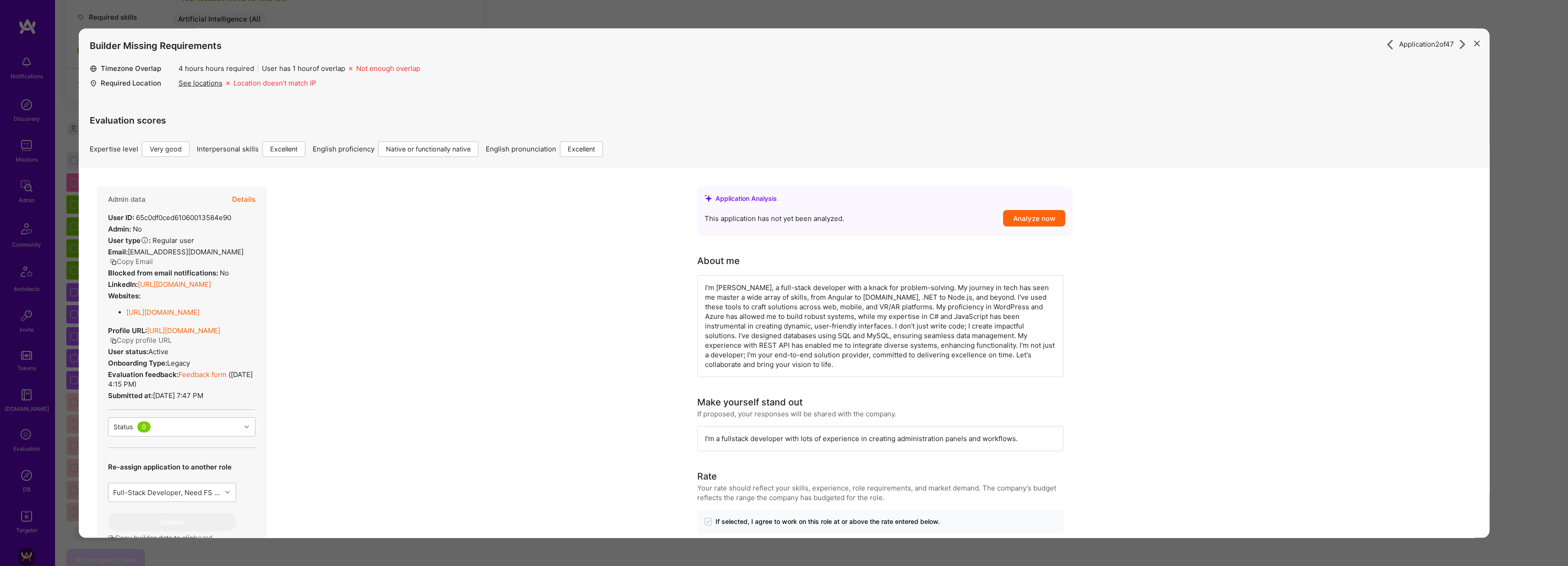
scroll to position [48, 0]
click at [210, 429] on div "Status 0" at bounding box center [174, 427] width 132 height 18
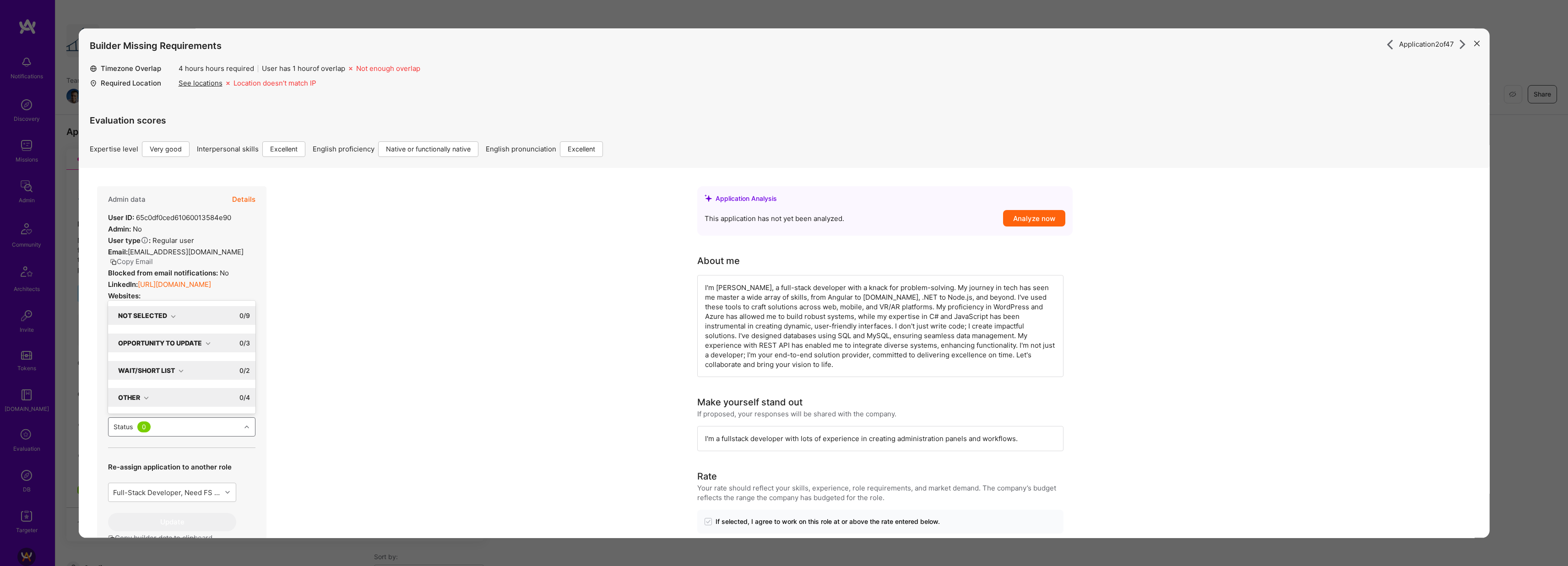
click at [180, 369] on icon "modal" at bounding box center [181, 371] width 5 height 5
click at [132, 366] on div "Waitlist" at bounding box center [181, 365] width 136 height 9
checkbox input "true"
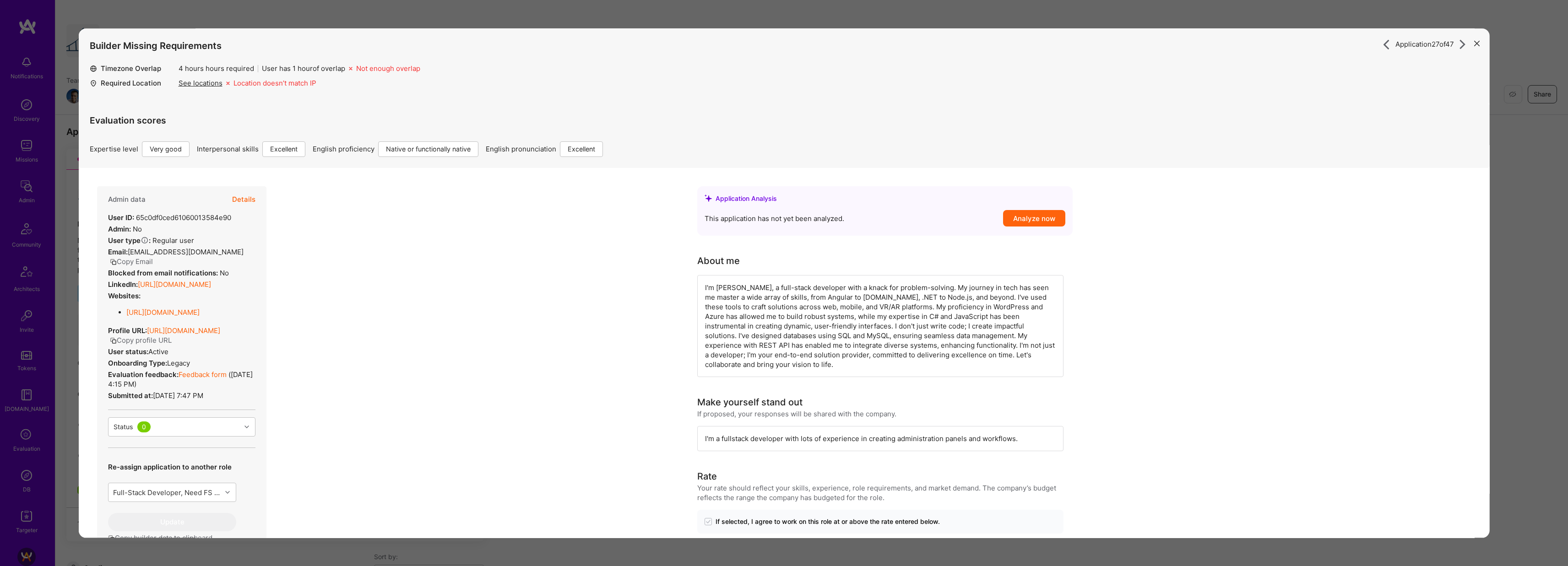
drag, startPoint x: 1505, startPoint y: 299, endPoint x: 1500, endPoint y: 299, distance: 5.0
click at [1505, 299] on div "Application 27 of 47 Builder Missing Requirements Timezone Overlap 4 hours hour…" at bounding box center [784, 283] width 1568 height 566
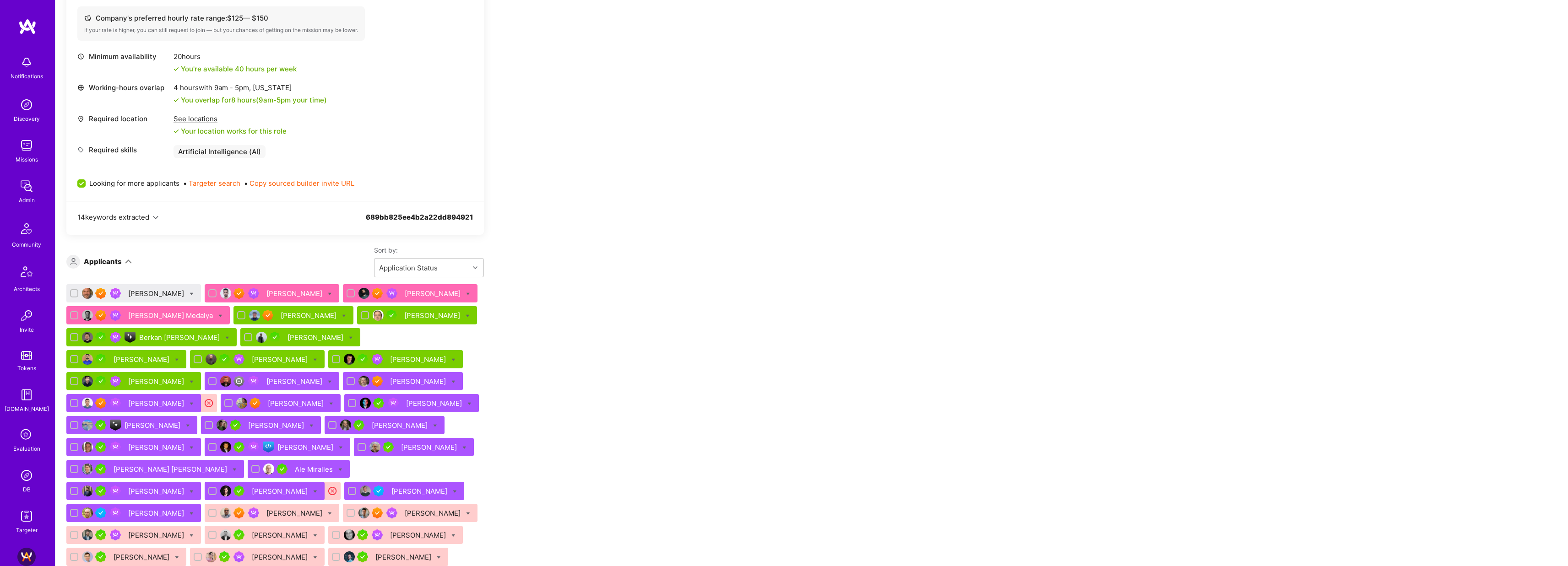
scroll to position [684, 0]
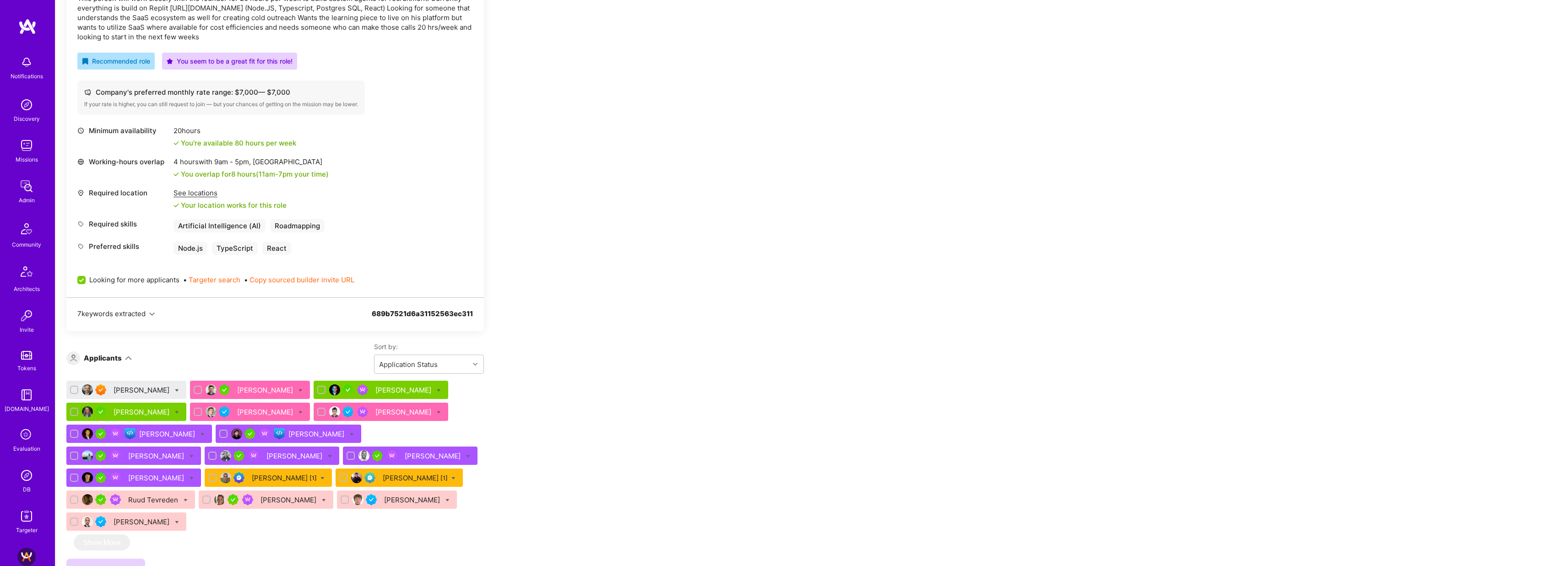
scroll to position [328, 0]
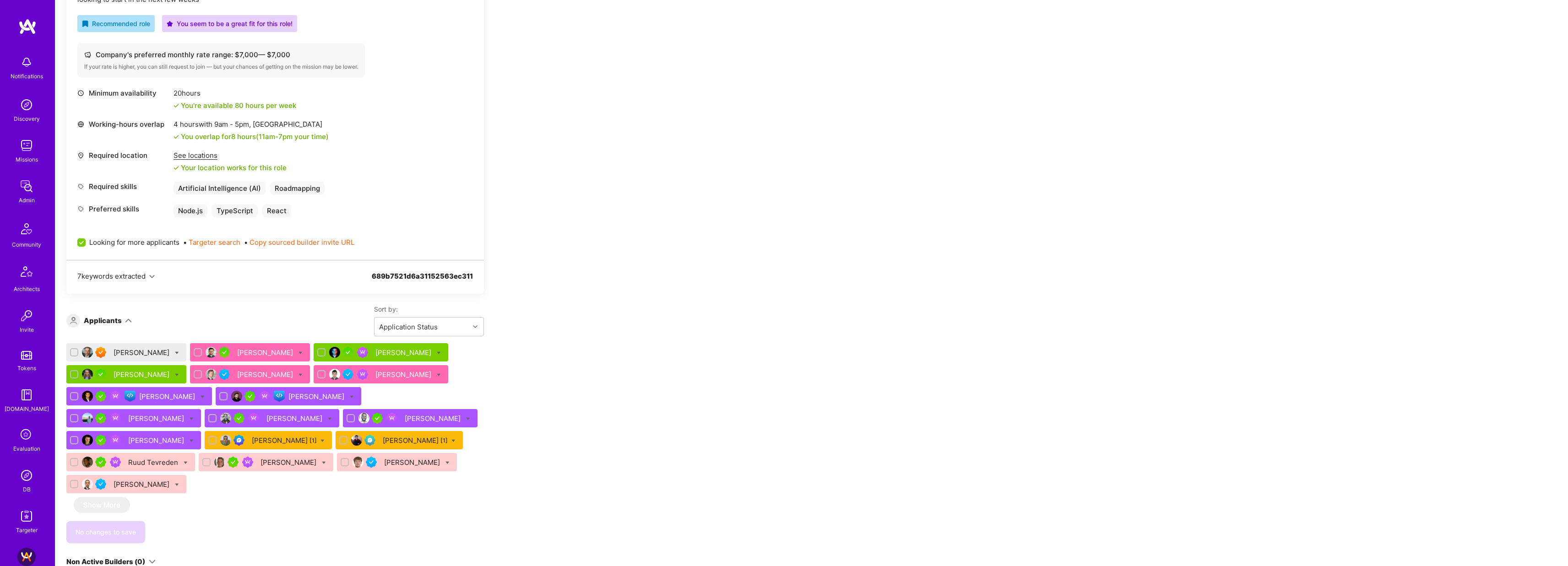
click at [138, 353] on div "Siavash Fahimi" at bounding box center [142, 352] width 58 height 9
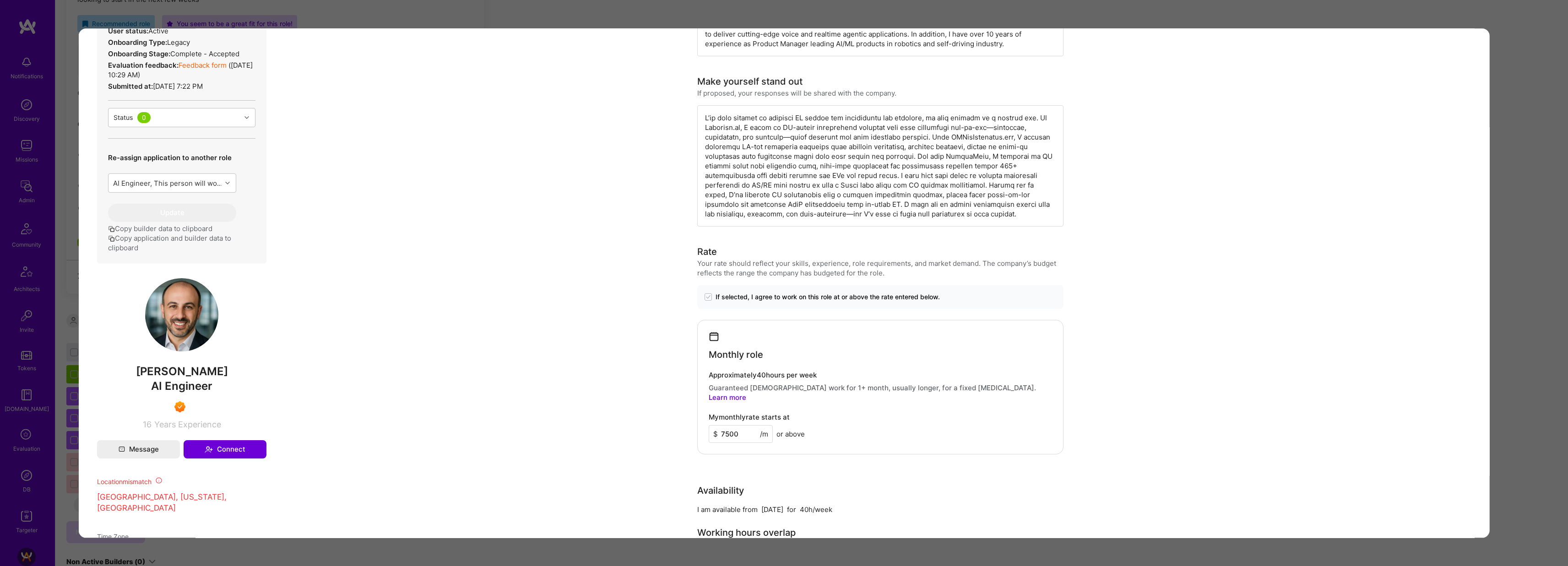
scroll to position [291, 0]
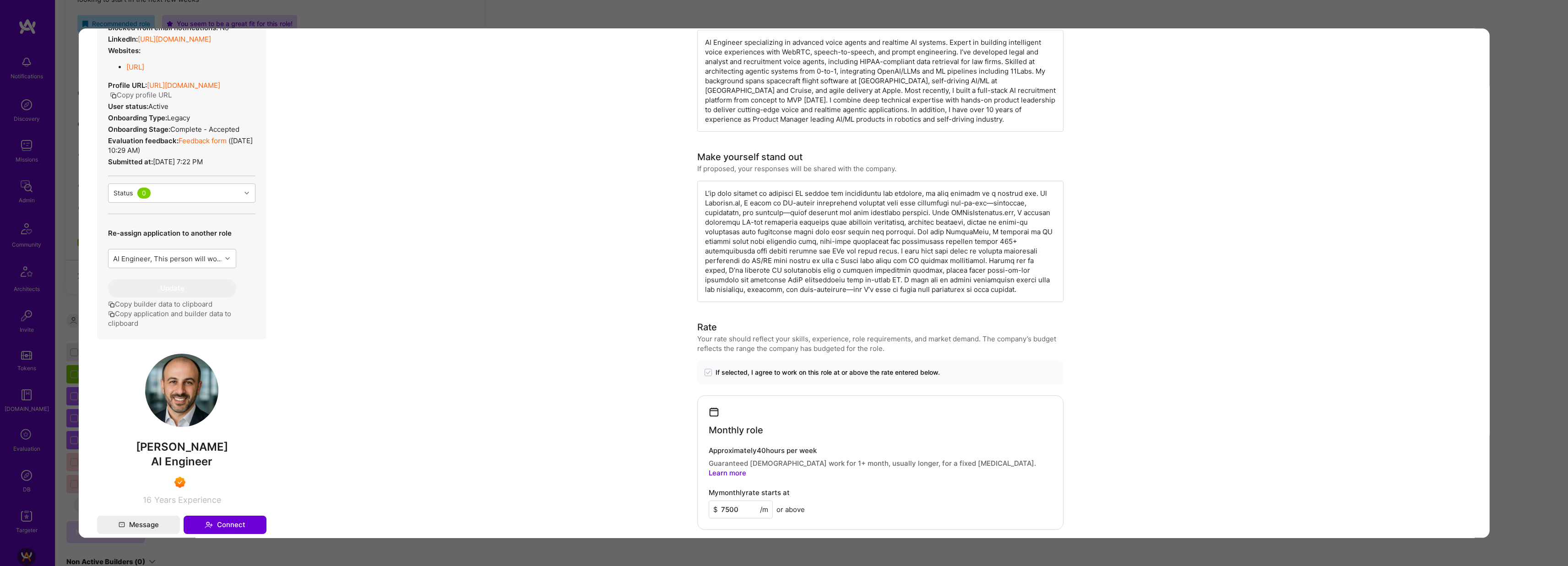
click at [1523, 195] on div "Application 1 of 18 Builder Missing Requirements Required Location See location…" at bounding box center [784, 283] width 1568 height 566
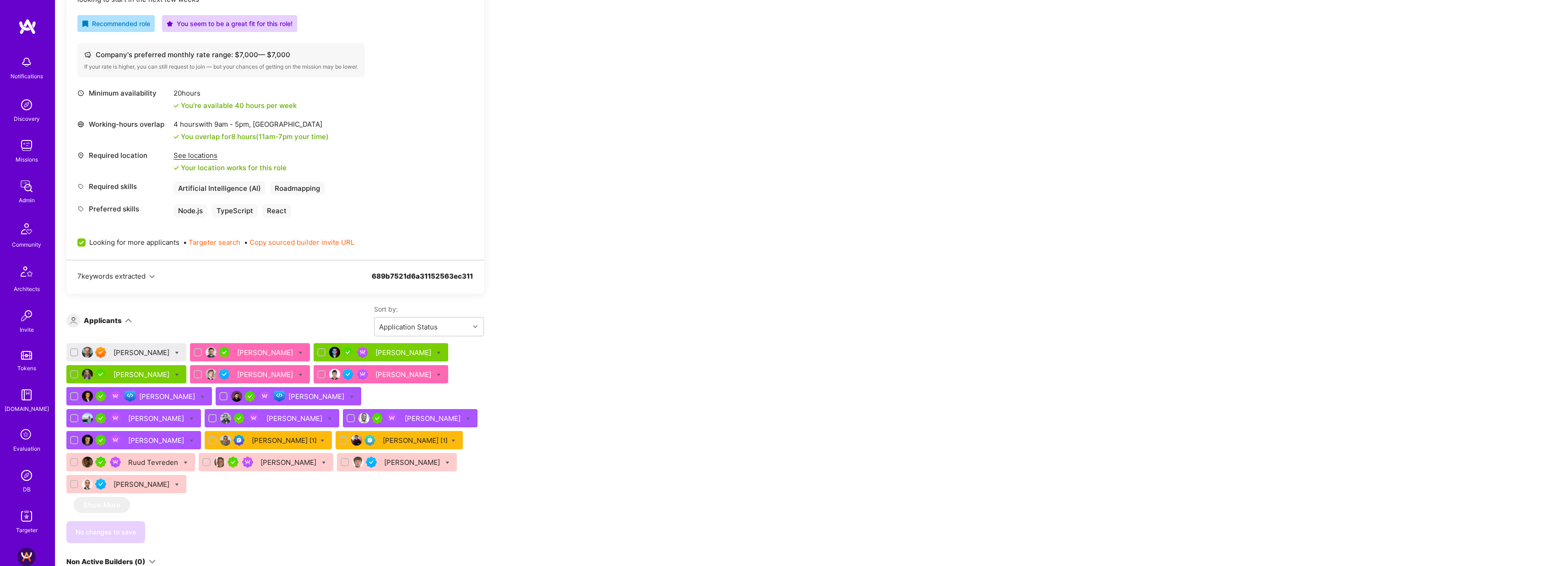
click at [175, 351] on icon at bounding box center [177, 353] width 4 height 4
checkbox input "true"
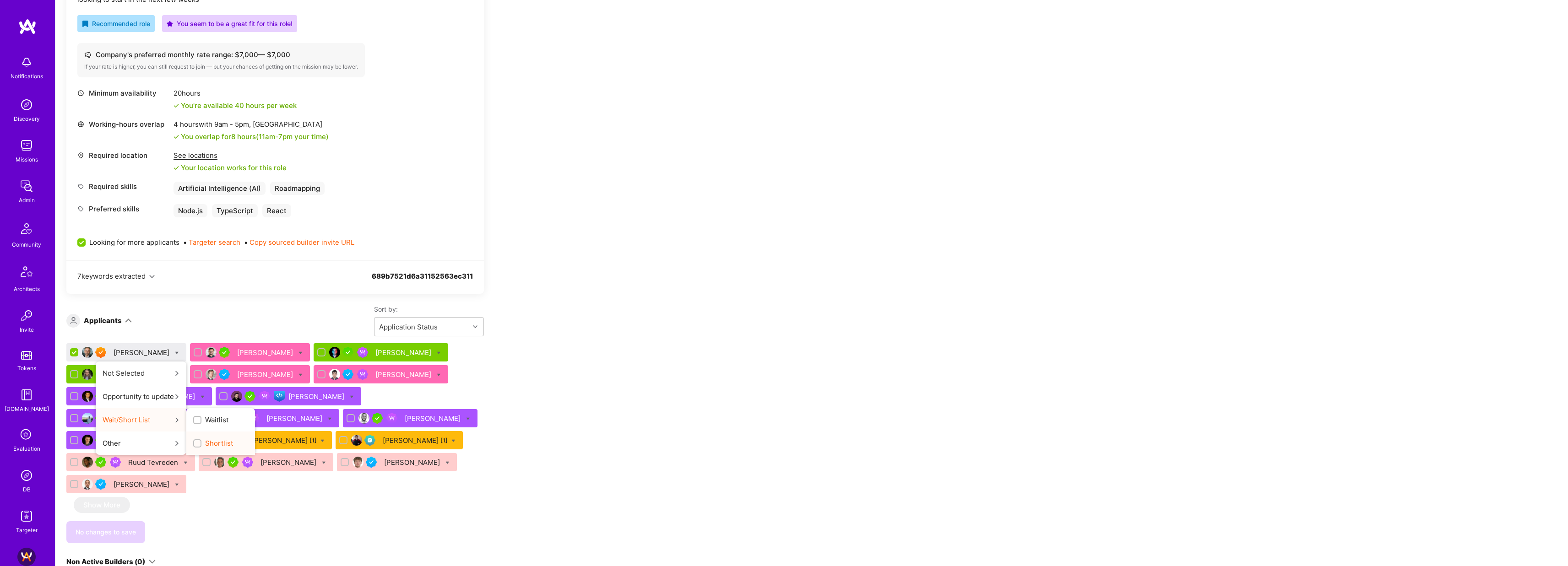
click at [223, 443] on span "Shortlist" at bounding box center [219, 443] width 28 height 9
click at [201, 443] on input "Shortlist" at bounding box center [198, 444] width 6 height 6
checkbox input "true"
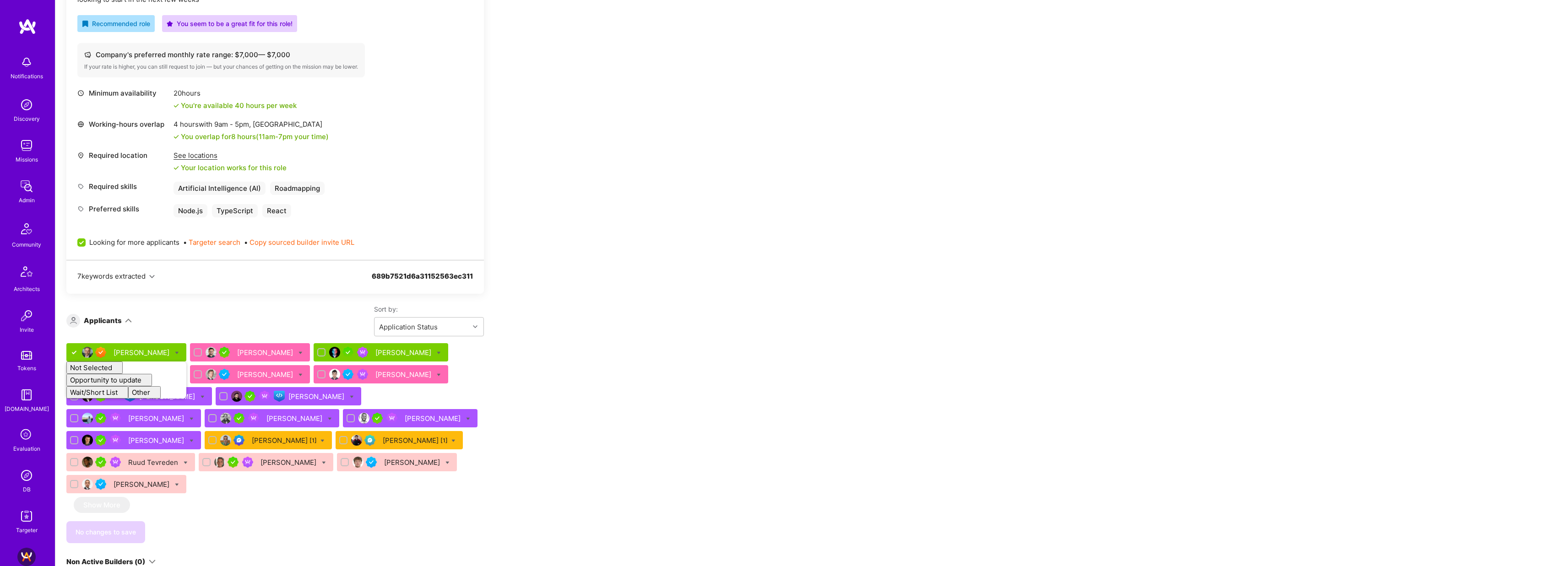
checkbox input "false"
click at [595, 343] on div "Apply for a Mission Role We’re actively looking for builders. This is the best …" at bounding box center [341, 330] width 549 height 968
click at [142, 528] on span "Save (1)" at bounding box center [134, 532] width 24 height 9
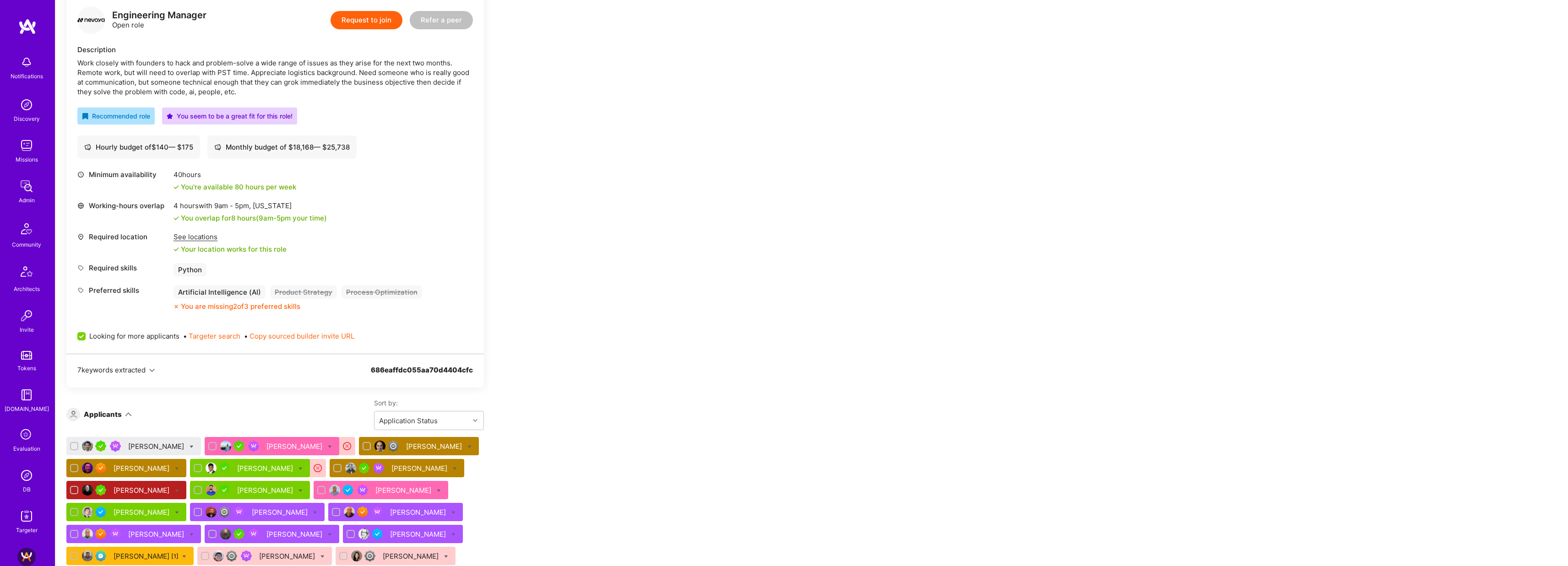
scroll to position [279, 0]
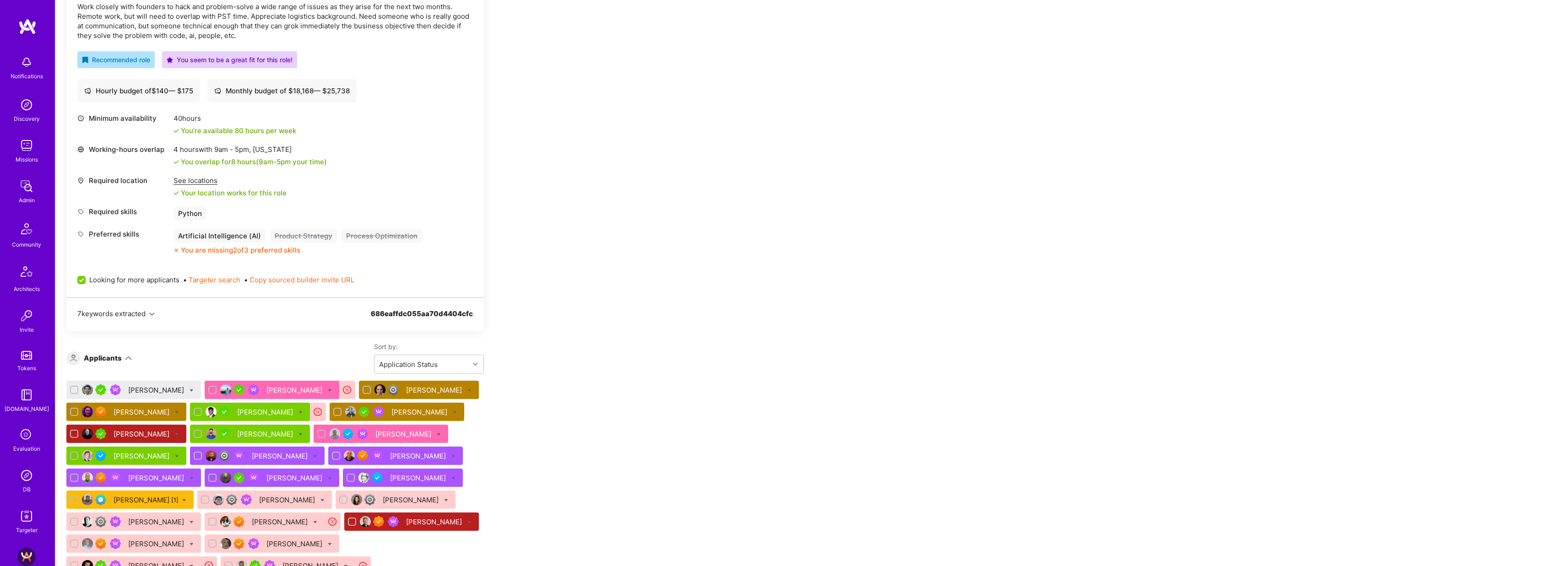
click at [138, 390] on div "[PERSON_NAME]" at bounding box center [157, 390] width 58 height 9
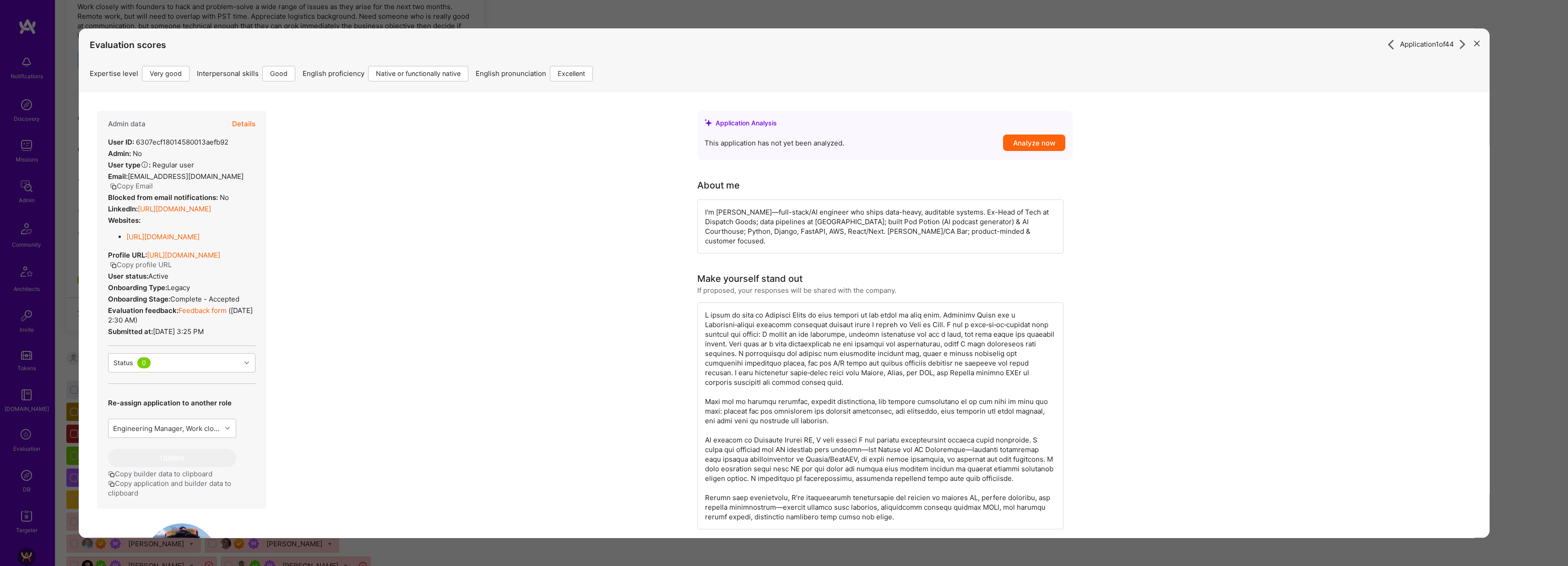
click at [518, 24] on div "Application 1 of 44 Evaluation scores Expertise level Very good Interpersonal s…" at bounding box center [784, 283] width 1568 height 566
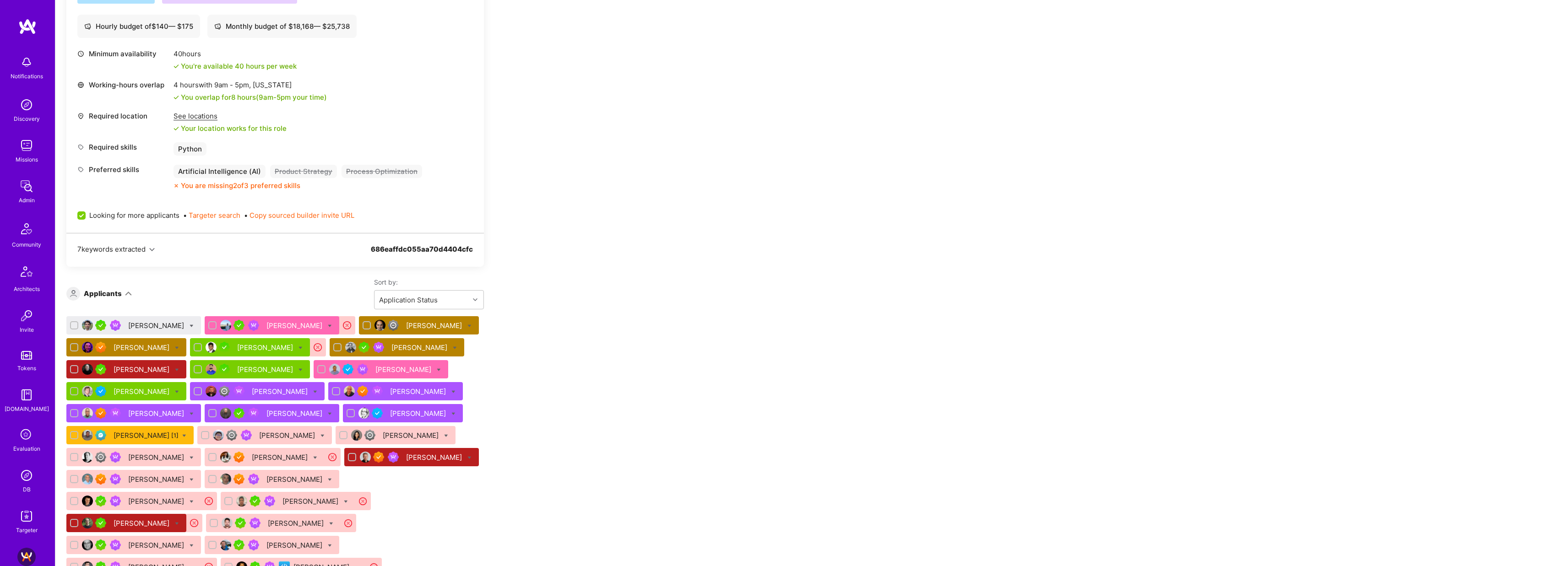
scroll to position [350, 0]
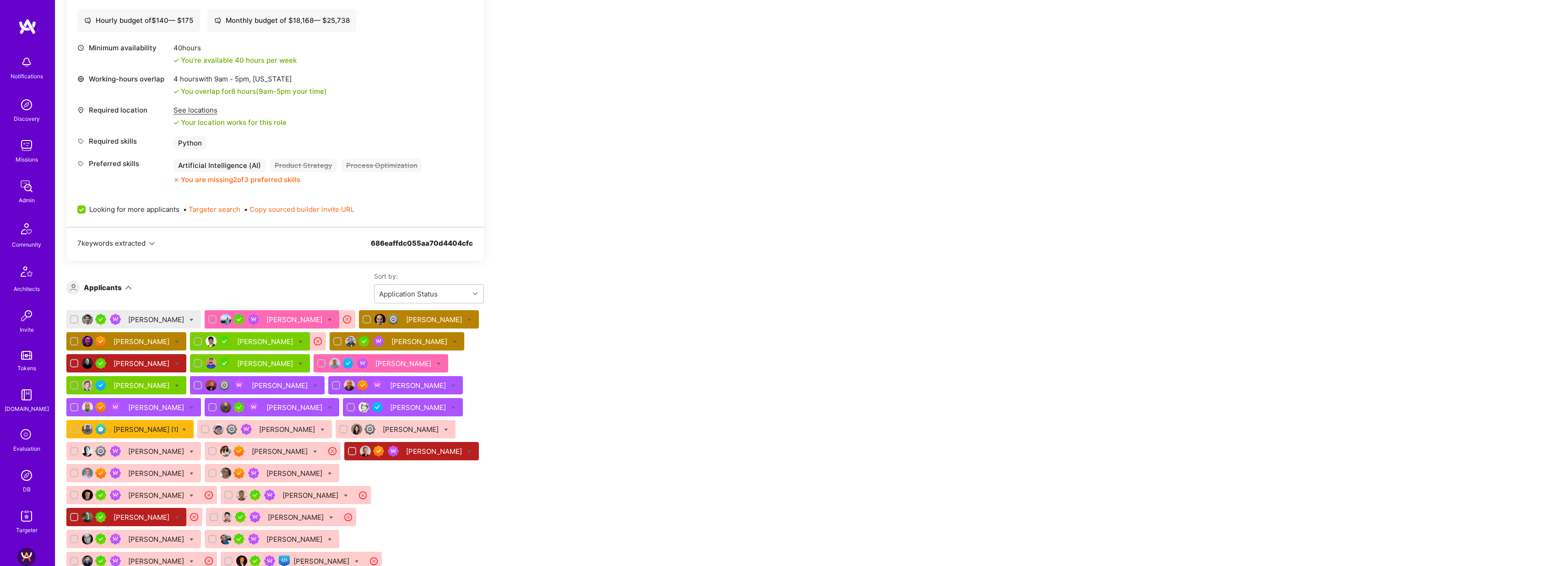
click at [141, 321] on div "[PERSON_NAME]" at bounding box center [157, 319] width 58 height 9
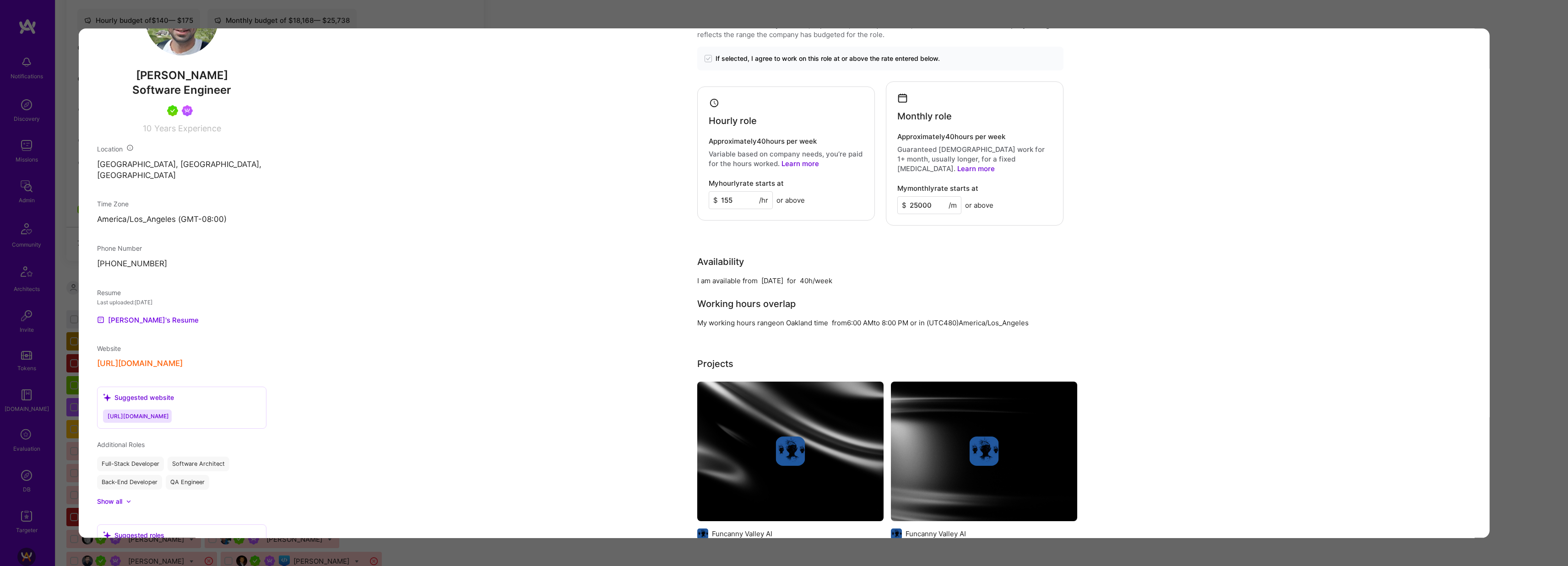
scroll to position [473, 0]
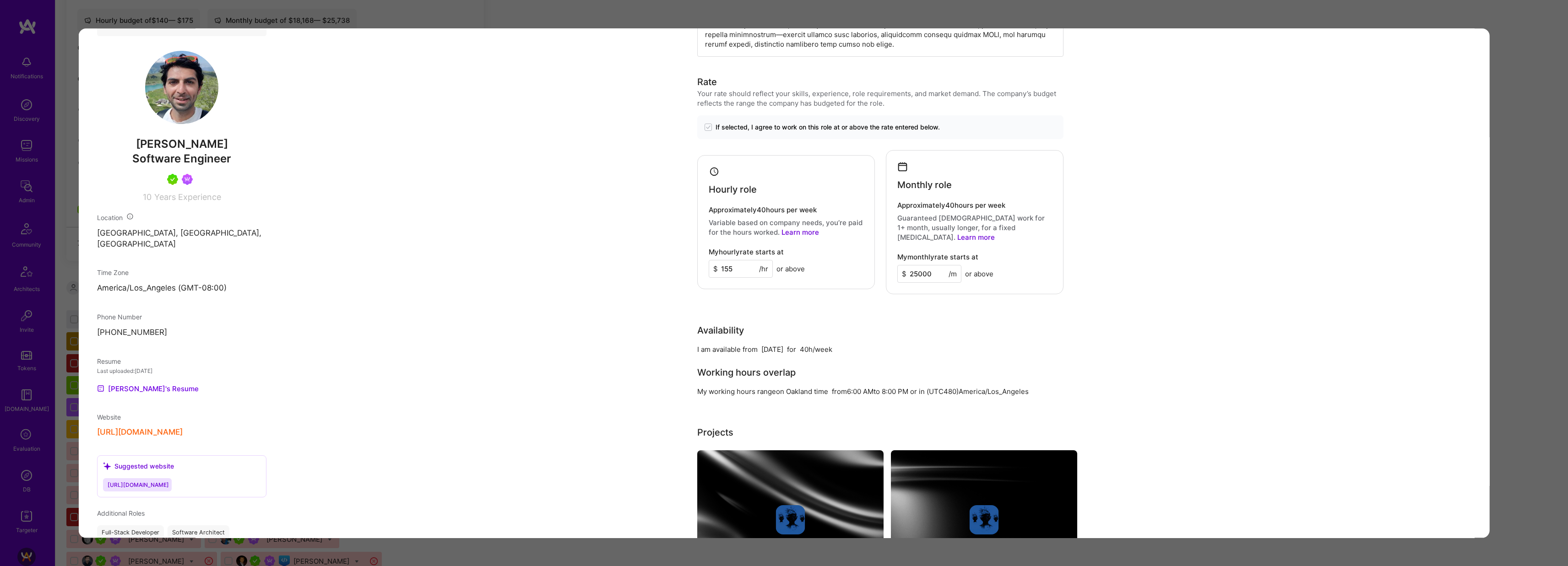
click at [468, 13] on div "Application 1 of 44 Evaluation scores Expertise level Very good Interpersonal s…" at bounding box center [784, 283] width 1568 height 566
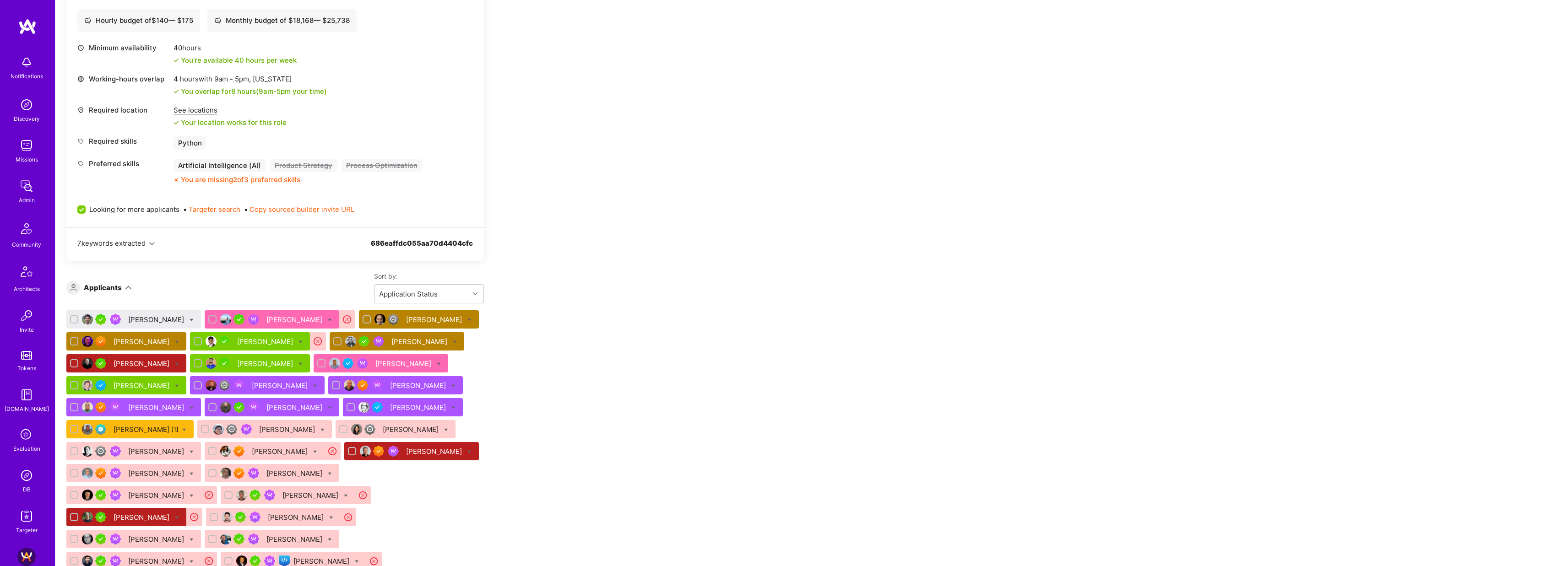
click at [190, 319] on icon at bounding box center [191, 320] width 4 height 4
checkbox input "true"
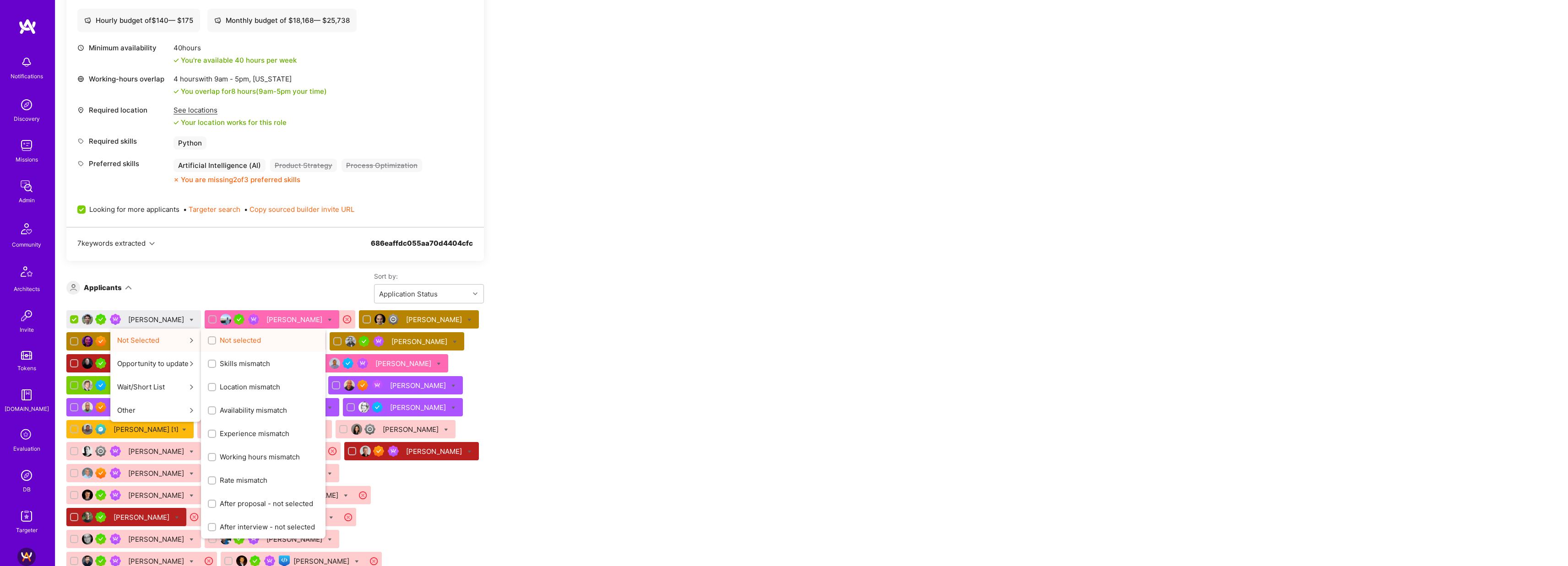
click at [220, 343] on span "Not selected" at bounding box center [240, 340] width 41 height 9
click at [210, 343] on input "Not selected" at bounding box center [213, 341] width 6 height 6
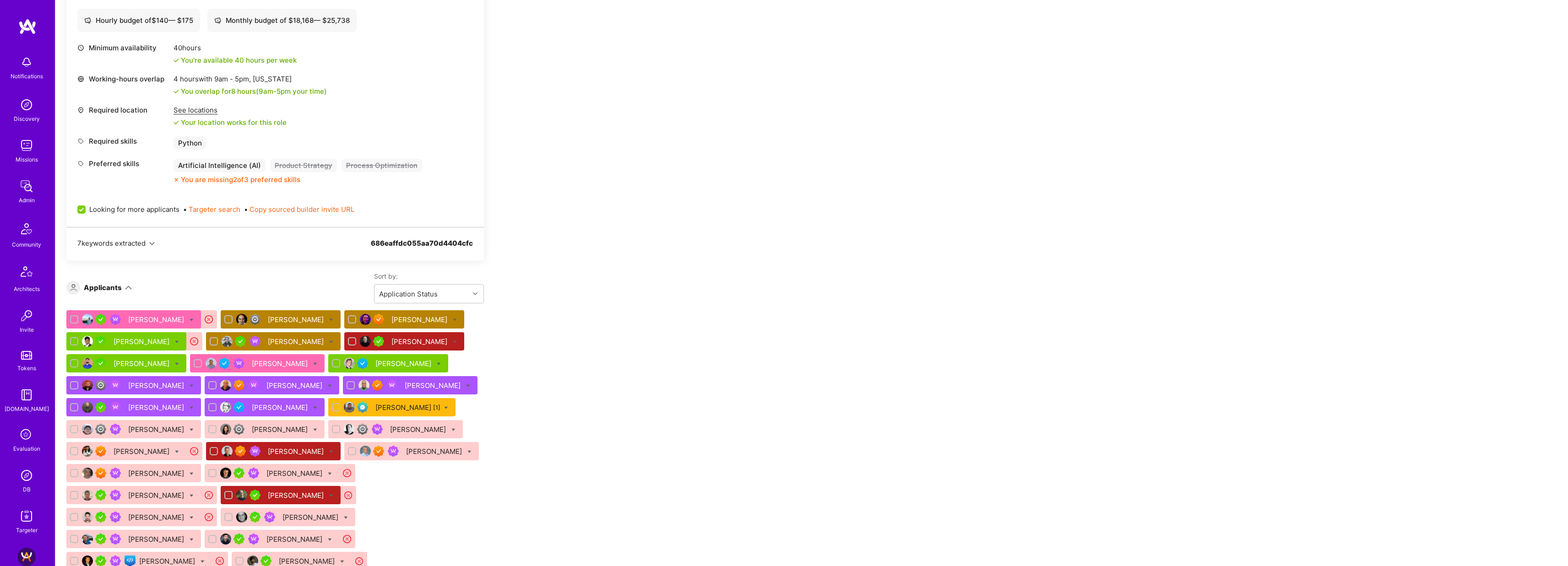
click at [529, 321] on div "Apply for a Mission Role We’re actively looking for builders. This is the best …" at bounding box center [341, 471] width 549 height 1293
checkbox input "false"
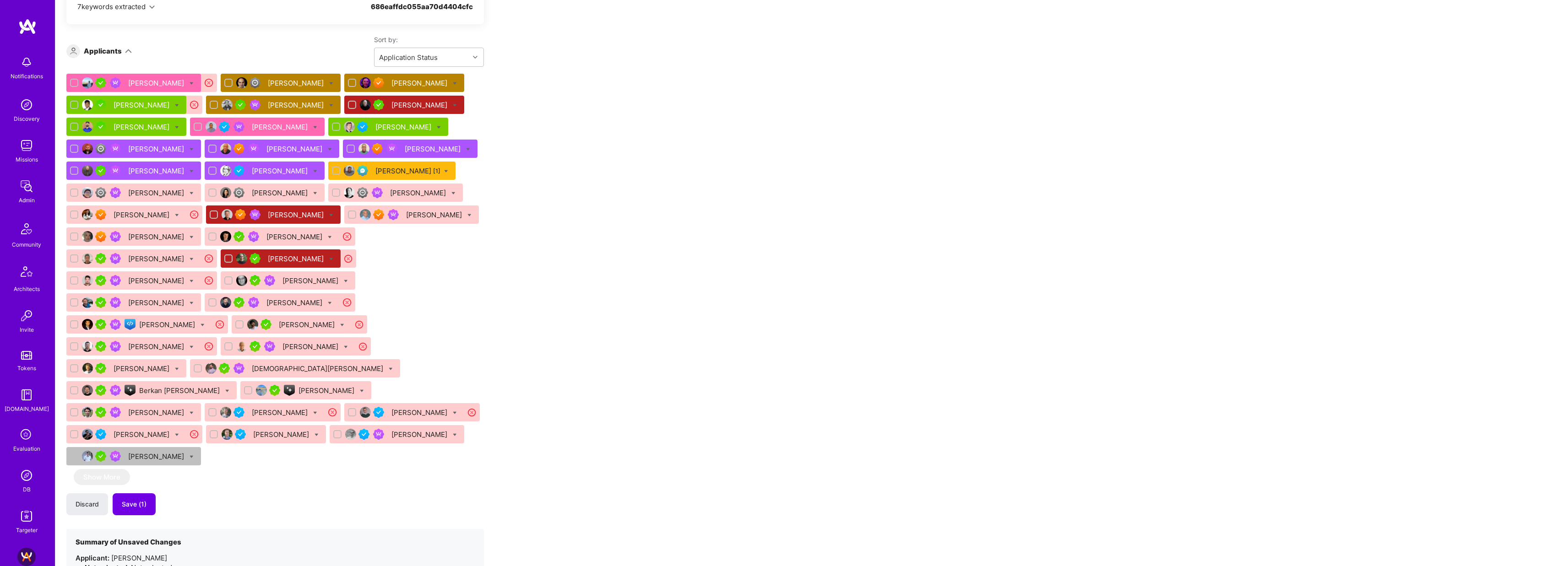
scroll to position [793, 0]
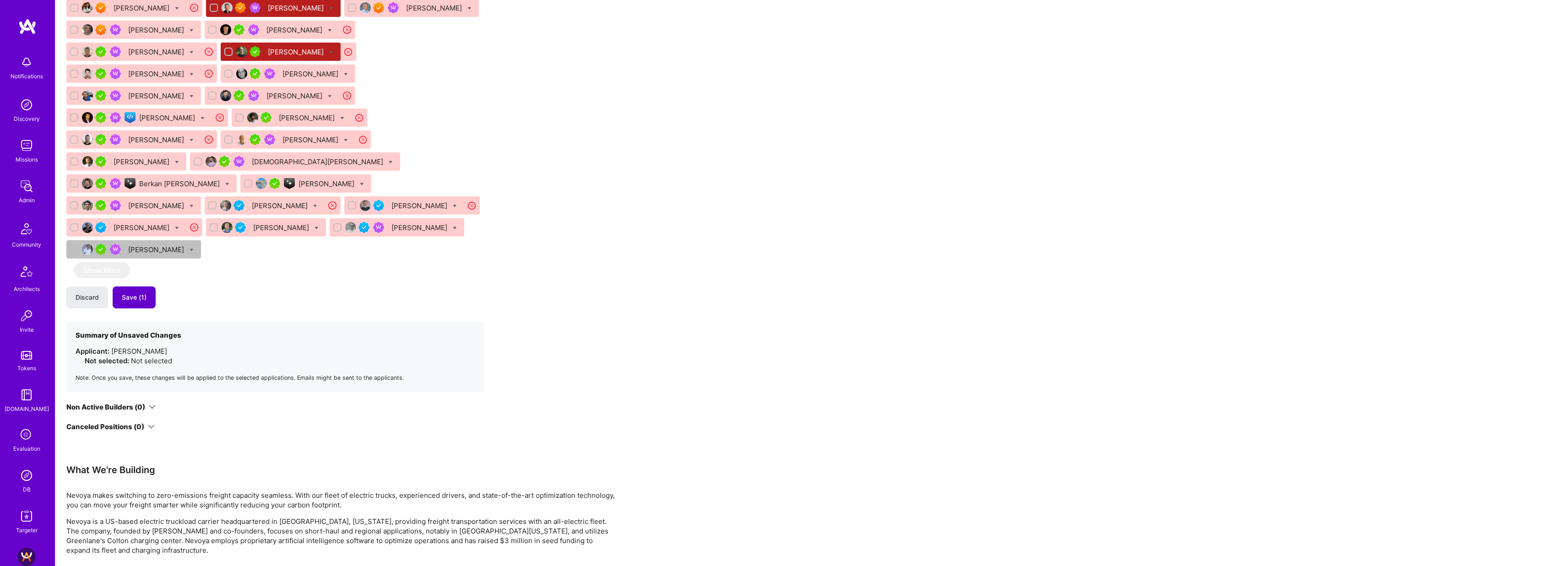
click at [146, 287] on button "Save (1)" at bounding box center [134, 297] width 43 height 22
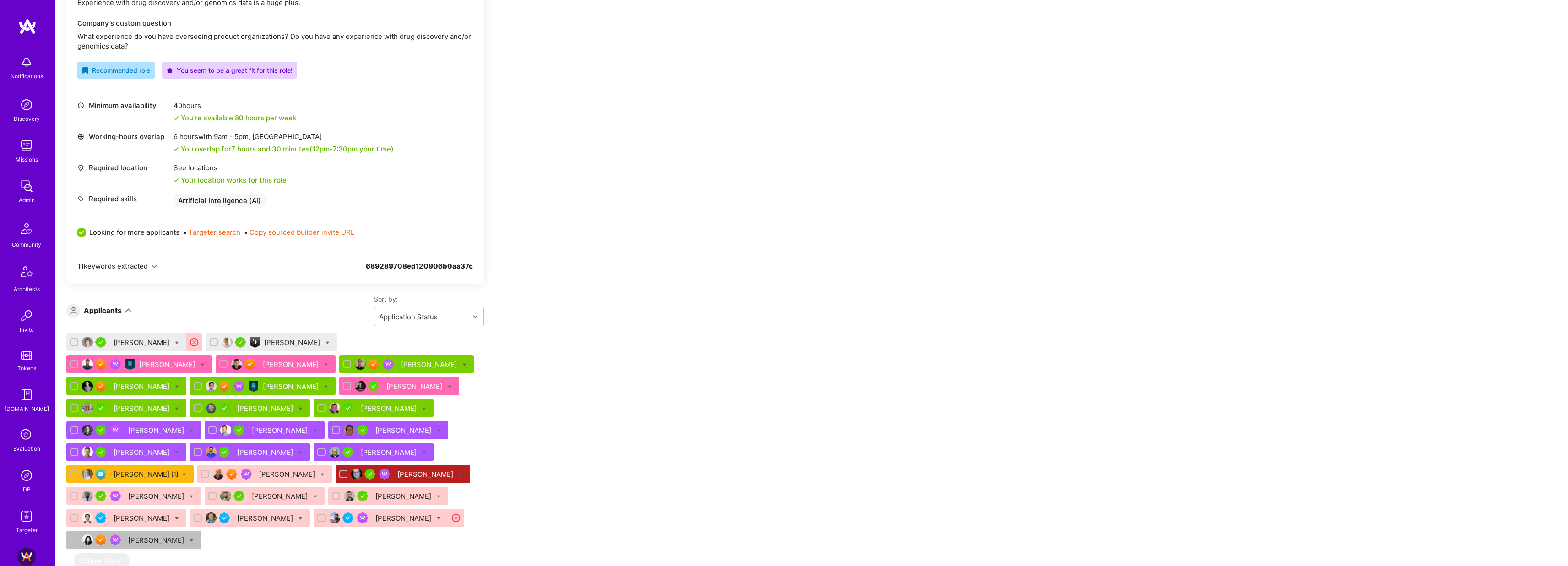
scroll to position [254, 0]
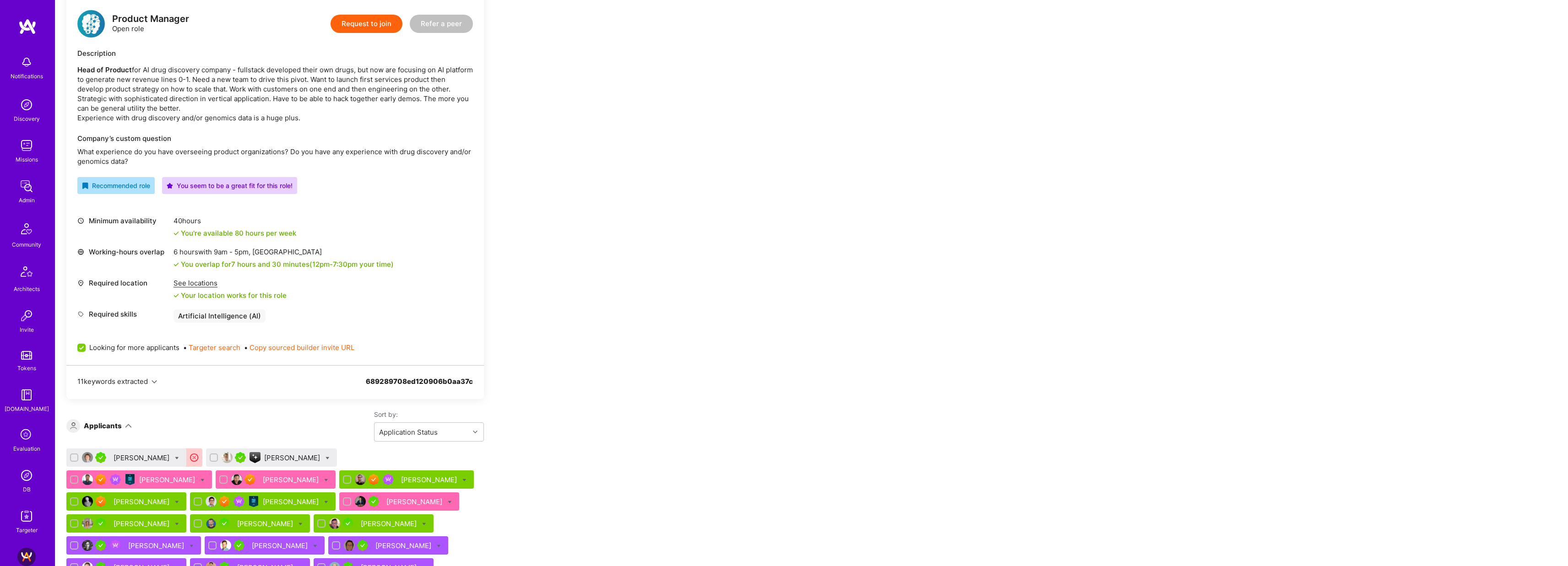
click at [136, 463] on div "Ilya Sanosian" at bounding box center [126, 457] width 120 height 18
click at [131, 460] on div "Ilya Sanosian" at bounding box center [142, 457] width 58 height 9
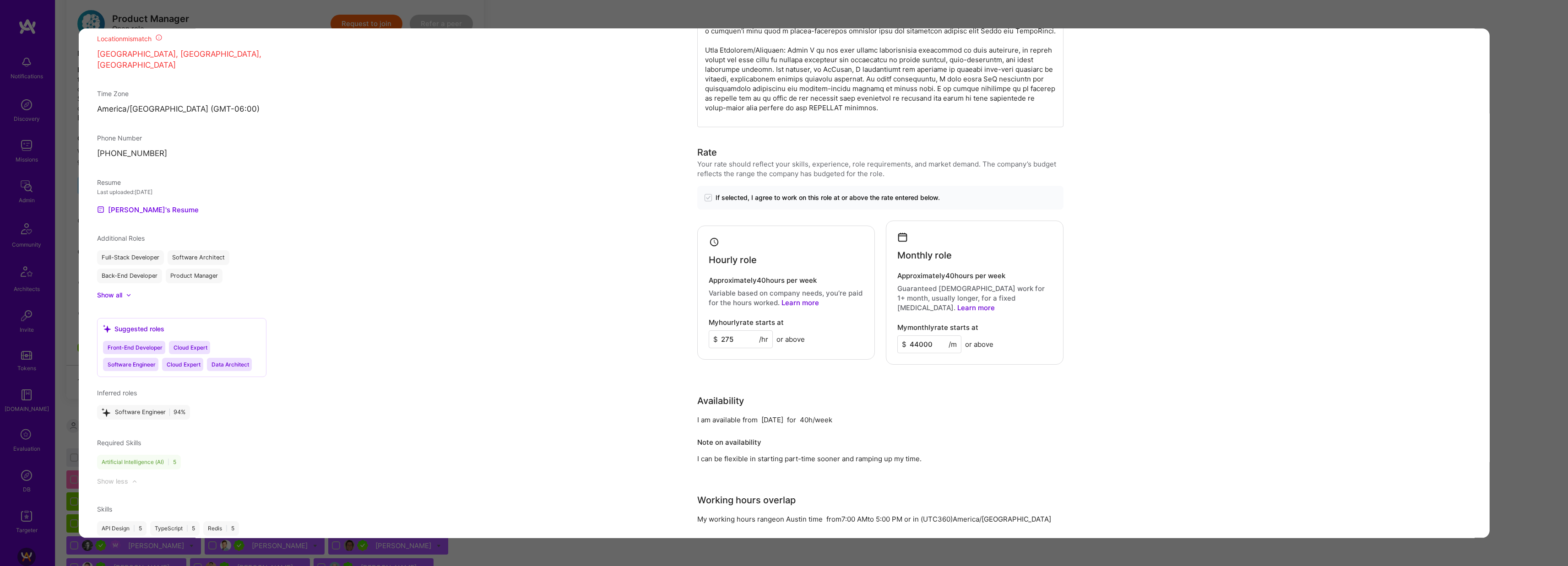
scroll to position [727, 0]
click at [1533, 220] on div "Application 1 of 27 Builder Missing Requirements Rate $ 115 - $ 140 User set $ …" at bounding box center [784, 283] width 1568 height 566
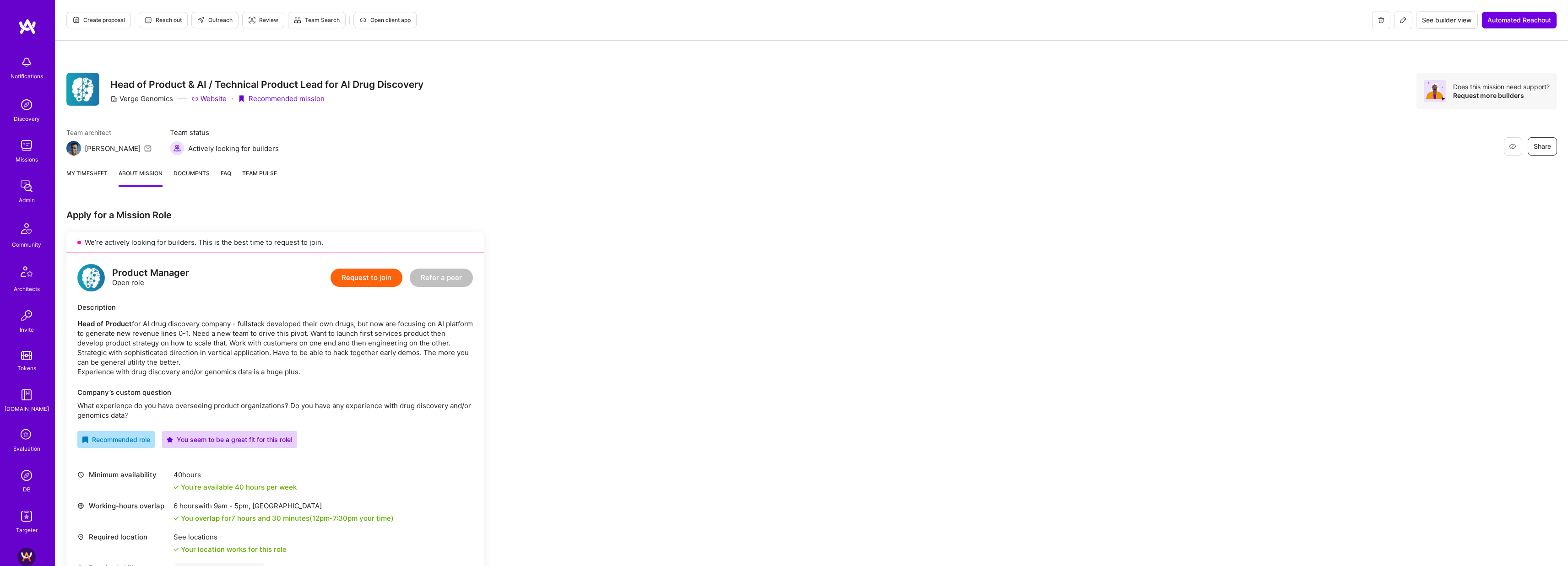
click at [1404, 20] on icon at bounding box center [1403, 20] width 6 height 6
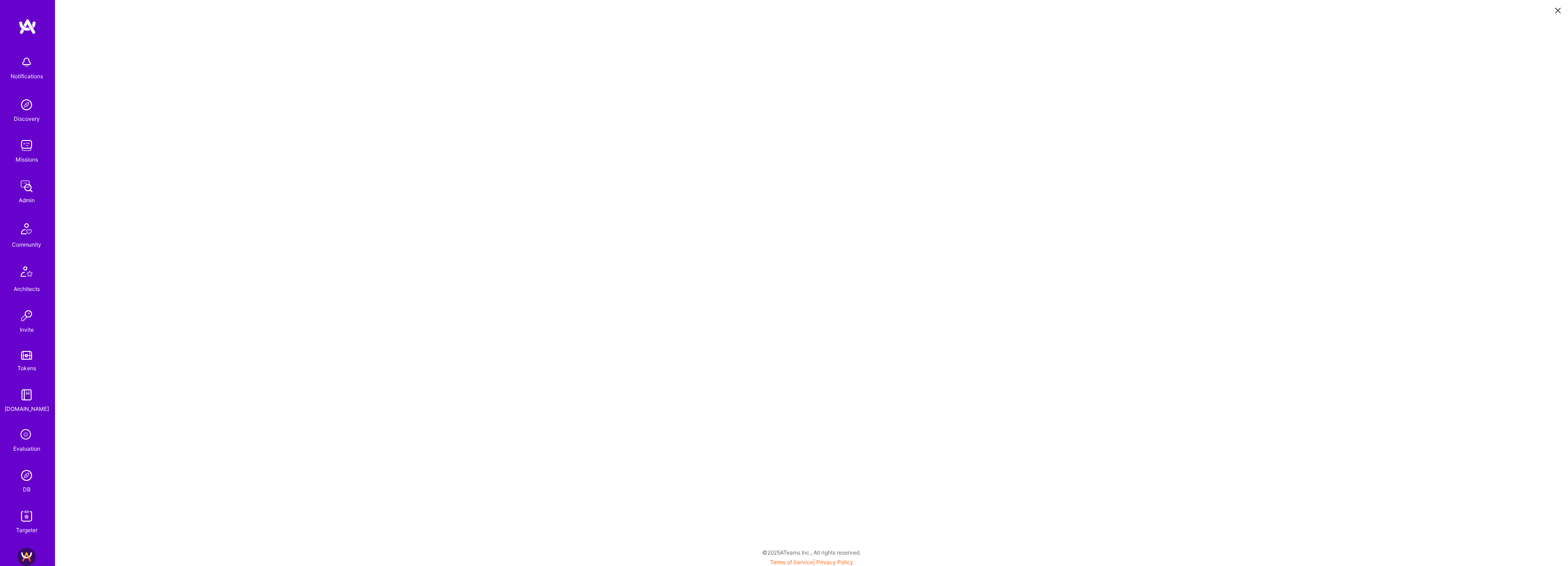
click at [1560, 11] on icon at bounding box center [1558, 10] width 6 height 6
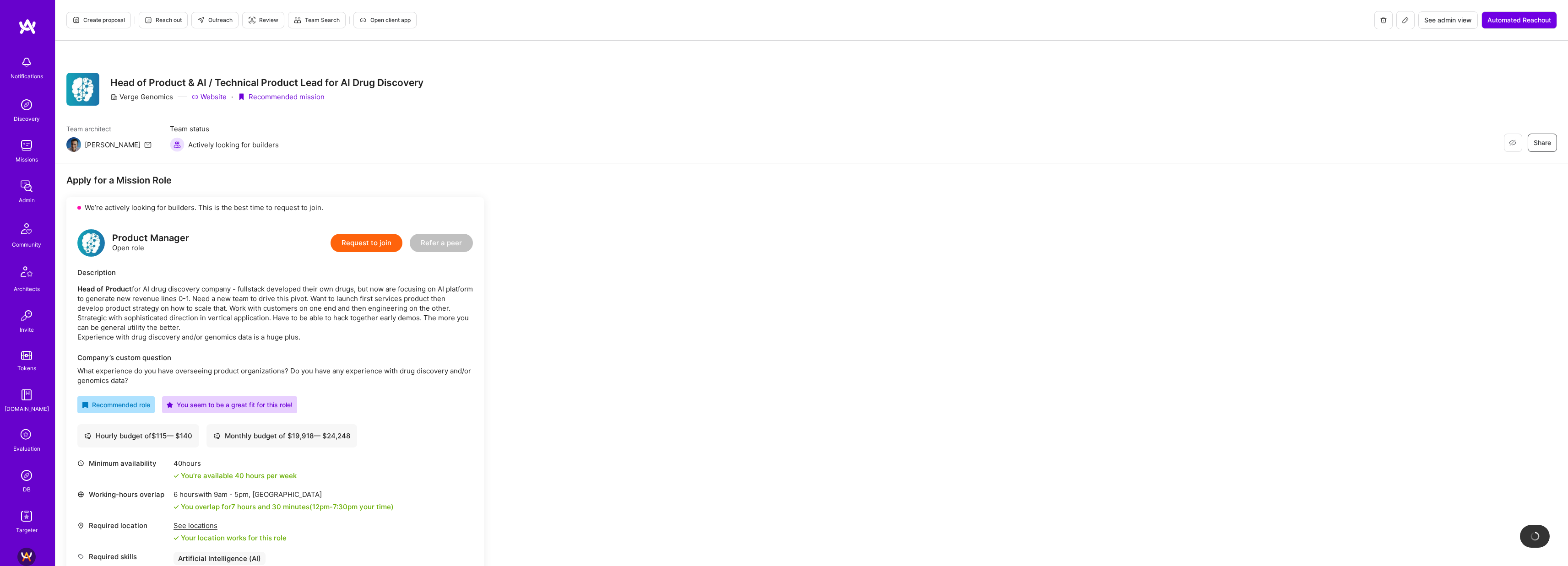
scroll to position [263, 0]
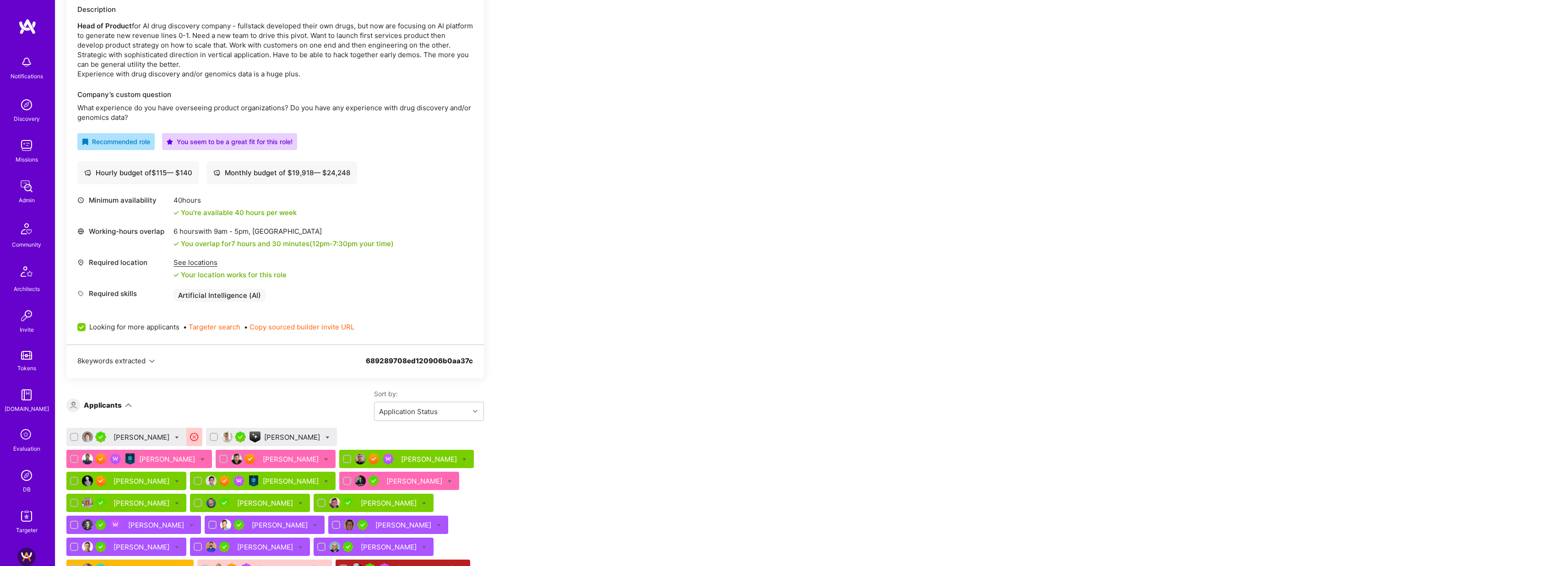
click at [175, 437] on icon at bounding box center [177, 437] width 4 height 4
checkbox input "true"
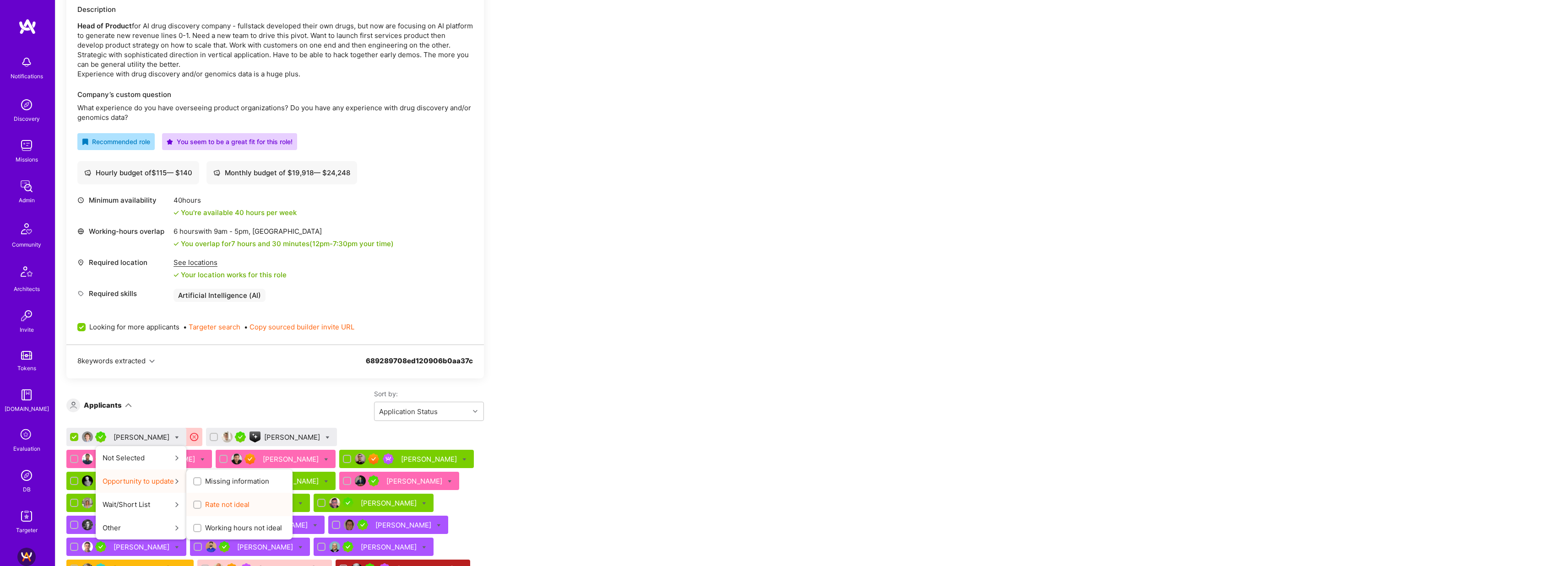
click at [212, 501] on span "Rate not ideal" at bounding box center [227, 505] width 45 height 9
click at [201, 502] on input "Rate not ideal" at bounding box center [198, 505] width 6 height 6
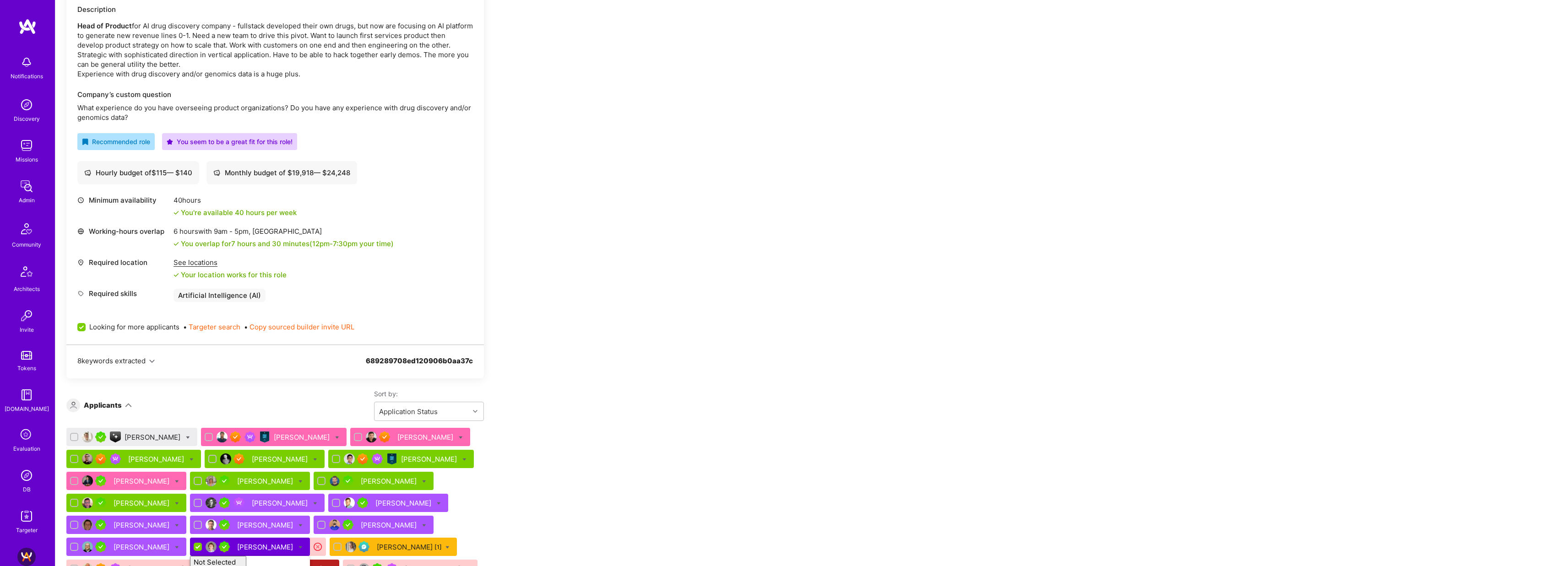
checkbox input "false"
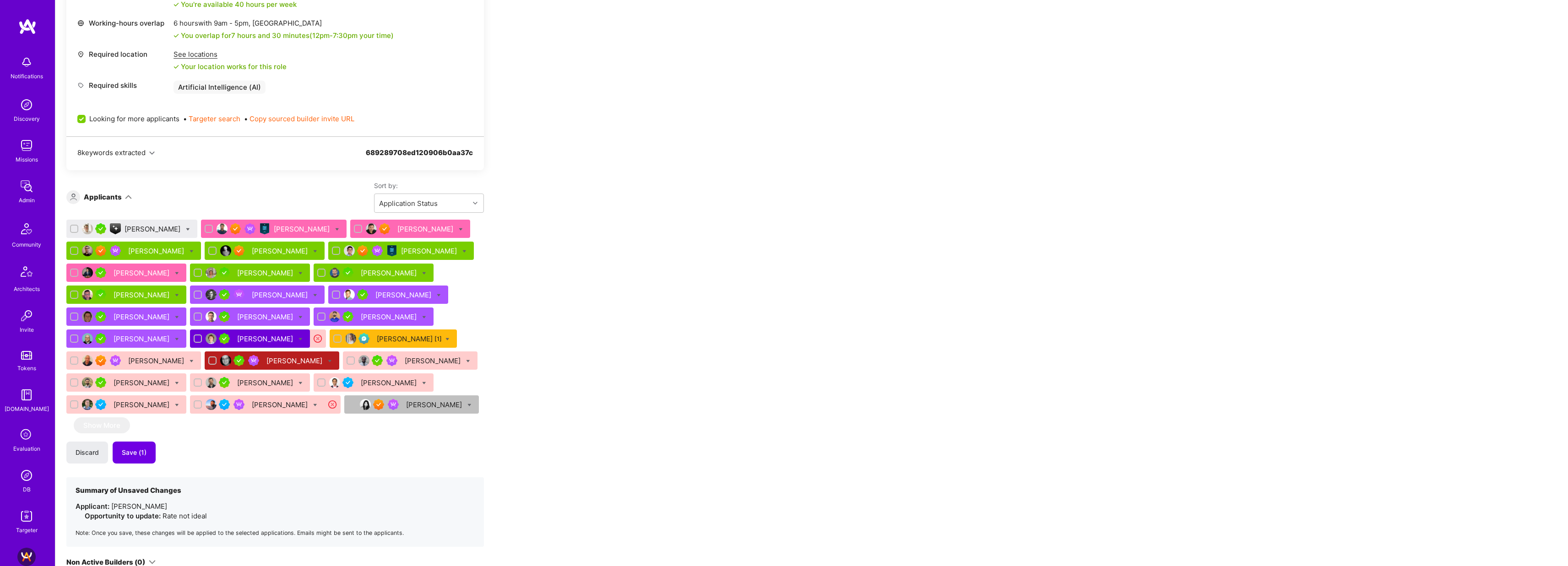
scroll to position [478, 0]
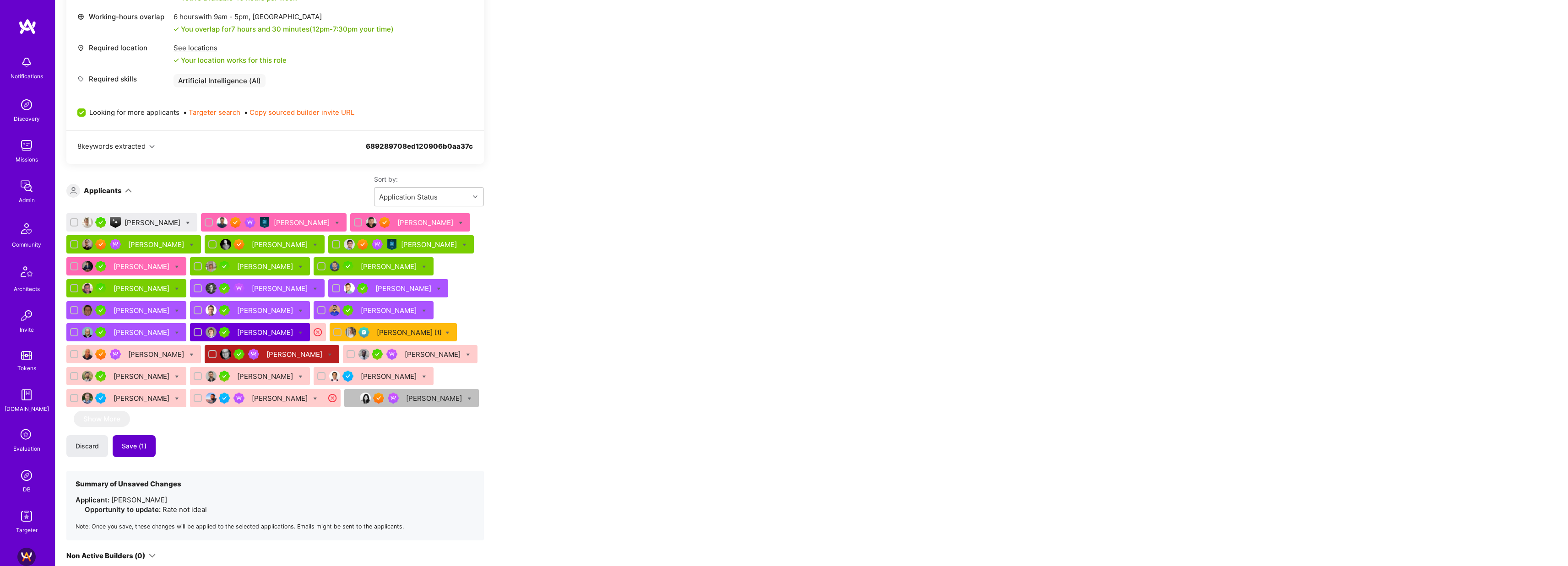
click at [134, 452] on button "Save (1)" at bounding box center [134, 446] width 43 height 22
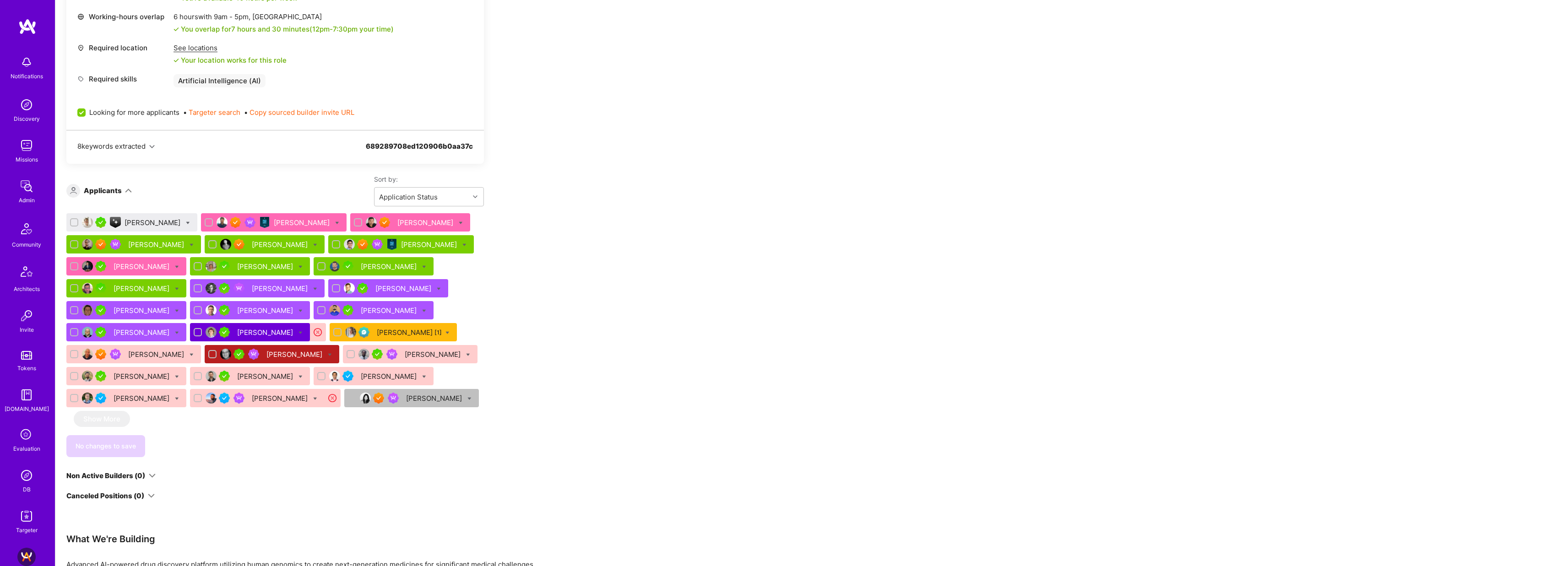
click at [186, 223] on icon at bounding box center [188, 223] width 4 height 4
checkbox input "true"
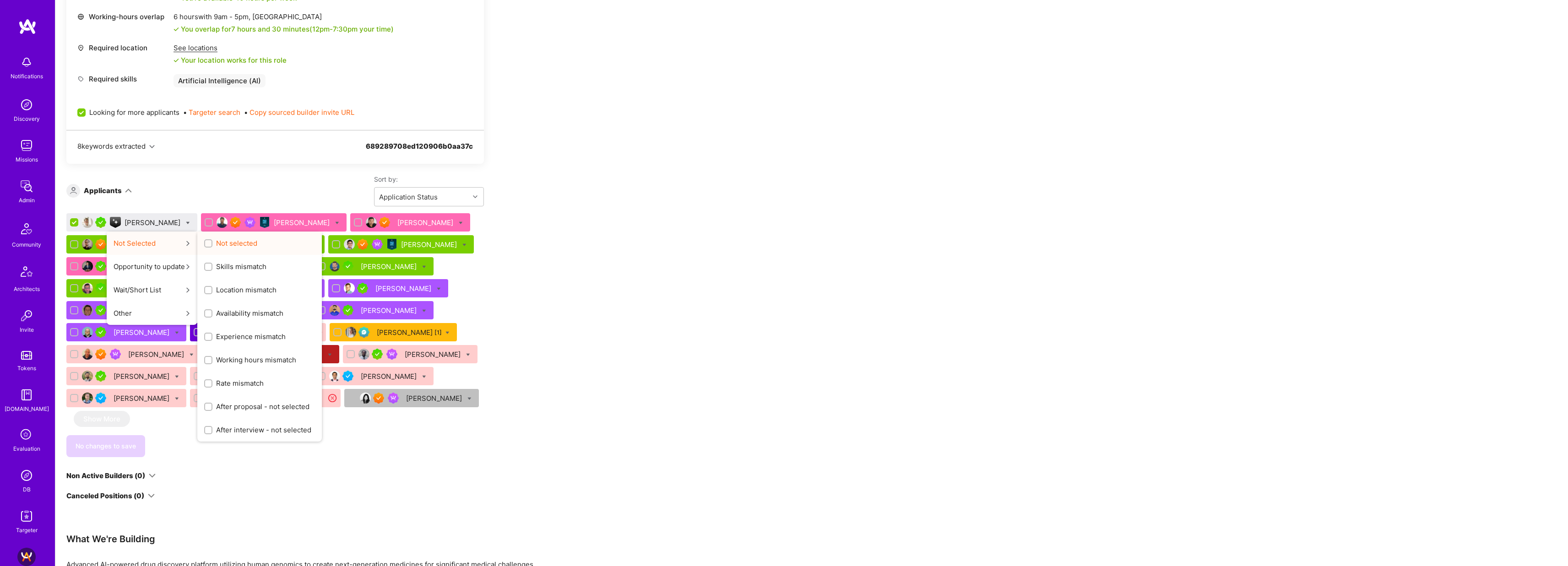
click at [219, 242] on span "Not selected" at bounding box center [237, 243] width 41 height 9
click at [212, 242] on input "Not selected" at bounding box center [209, 244] width 6 height 6
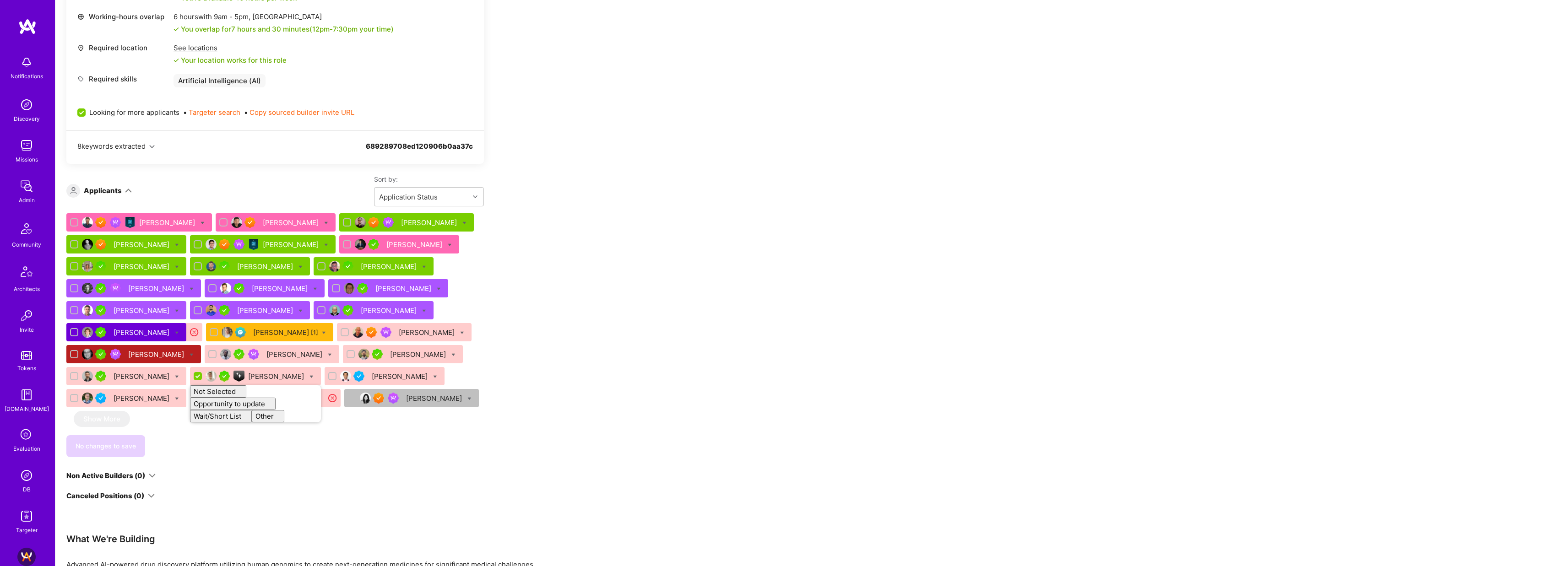
click at [693, 217] on div "Apply for a Mission Role We’re actively looking for builders. This is the best …" at bounding box center [812, 552] width 1513 height 1733
checkbox input "false"
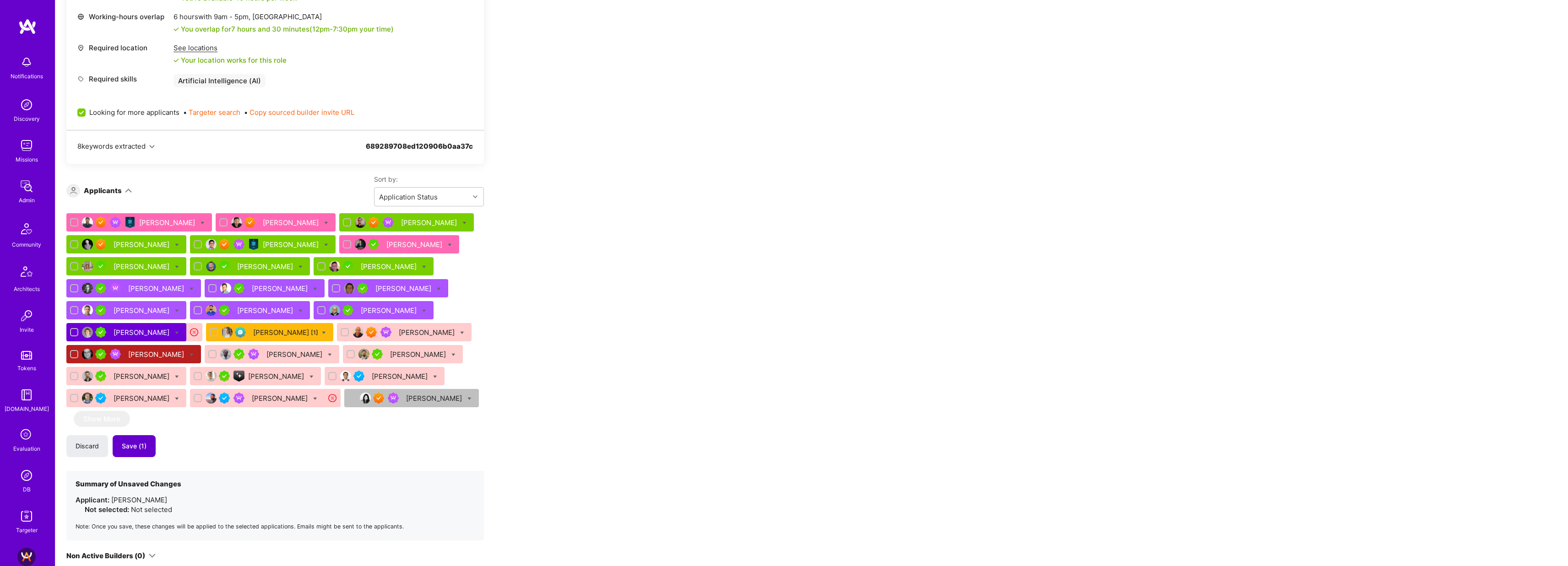
click at [142, 450] on span "Save (1)" at bounding box center [134, 446] width 24 height 9
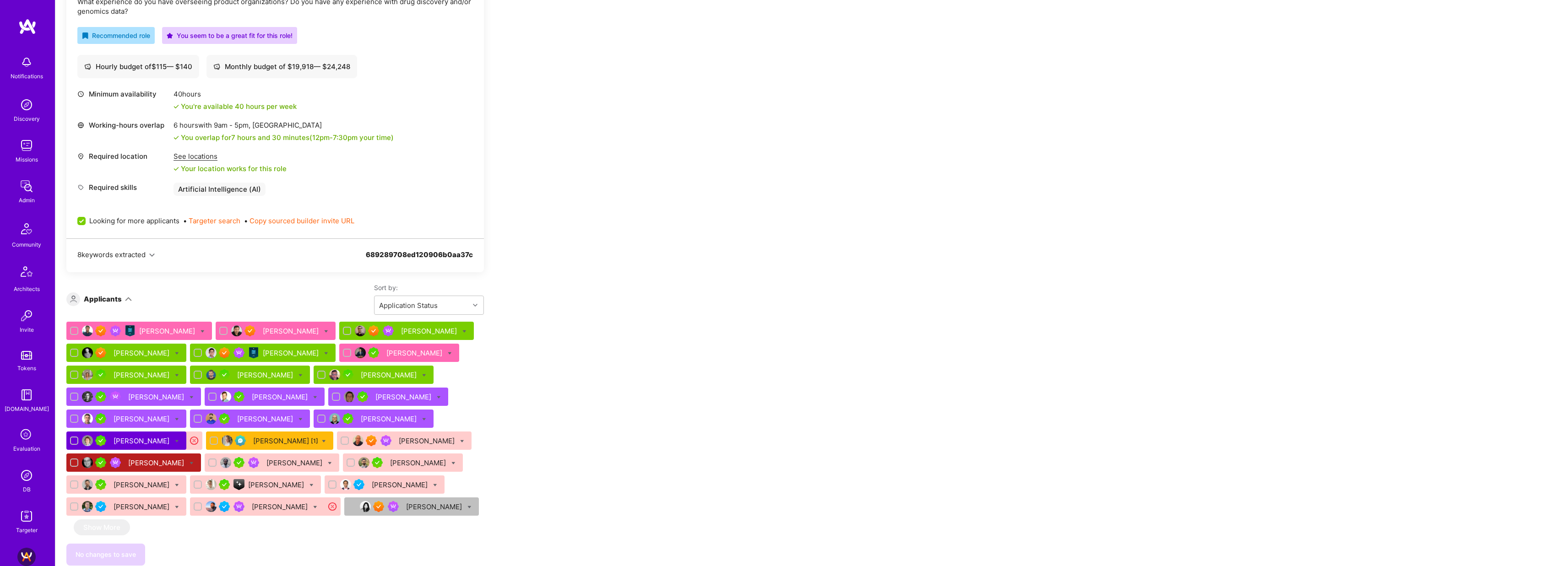
scroll to position [344, 0]
